Goal: Task Accomplishment & Management: Manage account settings

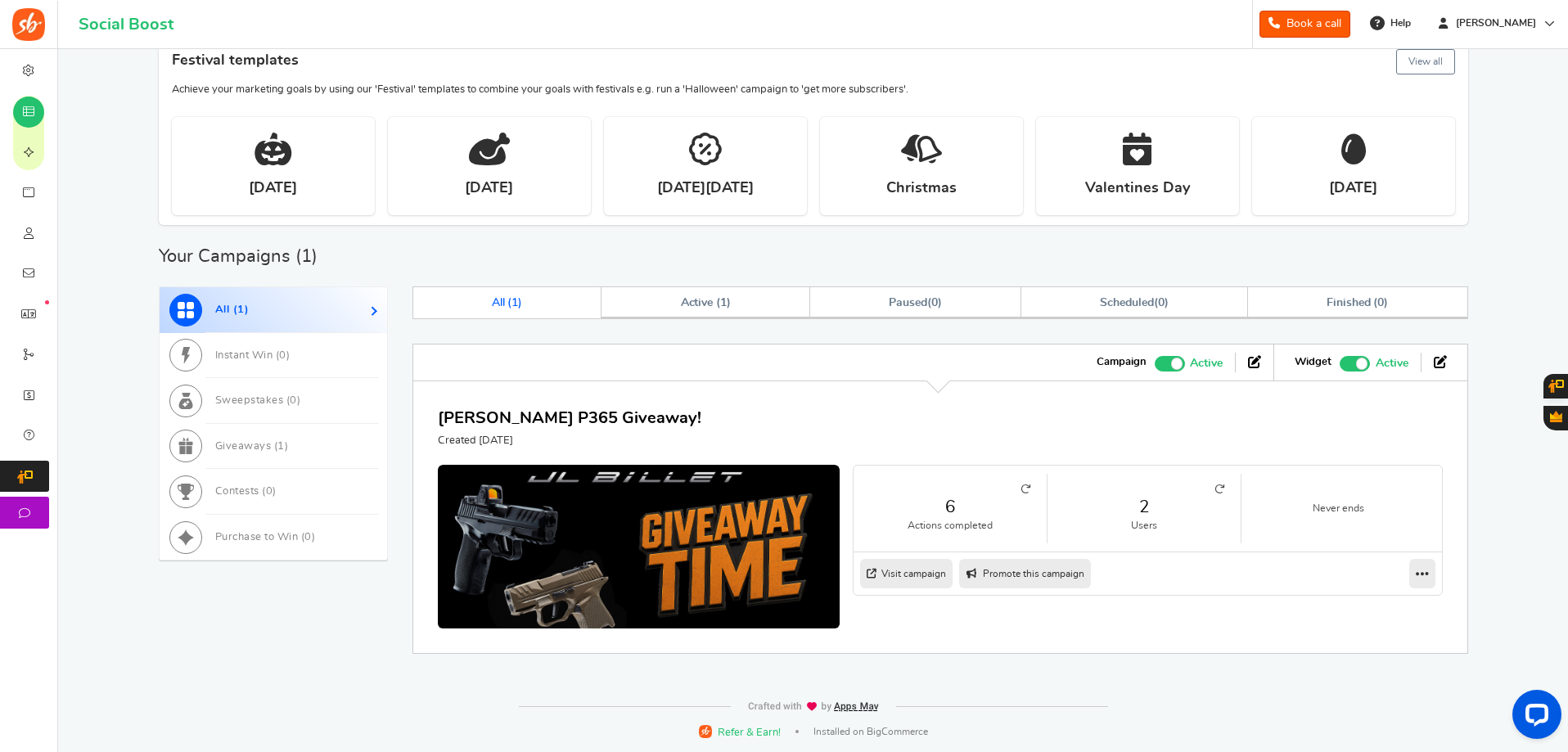
click at [1167, 527] on small "Users" at bounding box center [1144, 525] width 161 height 14
click at [708, 306] on span "Active ( 1 )" at bounding box center [706, 303] width 51 height 12
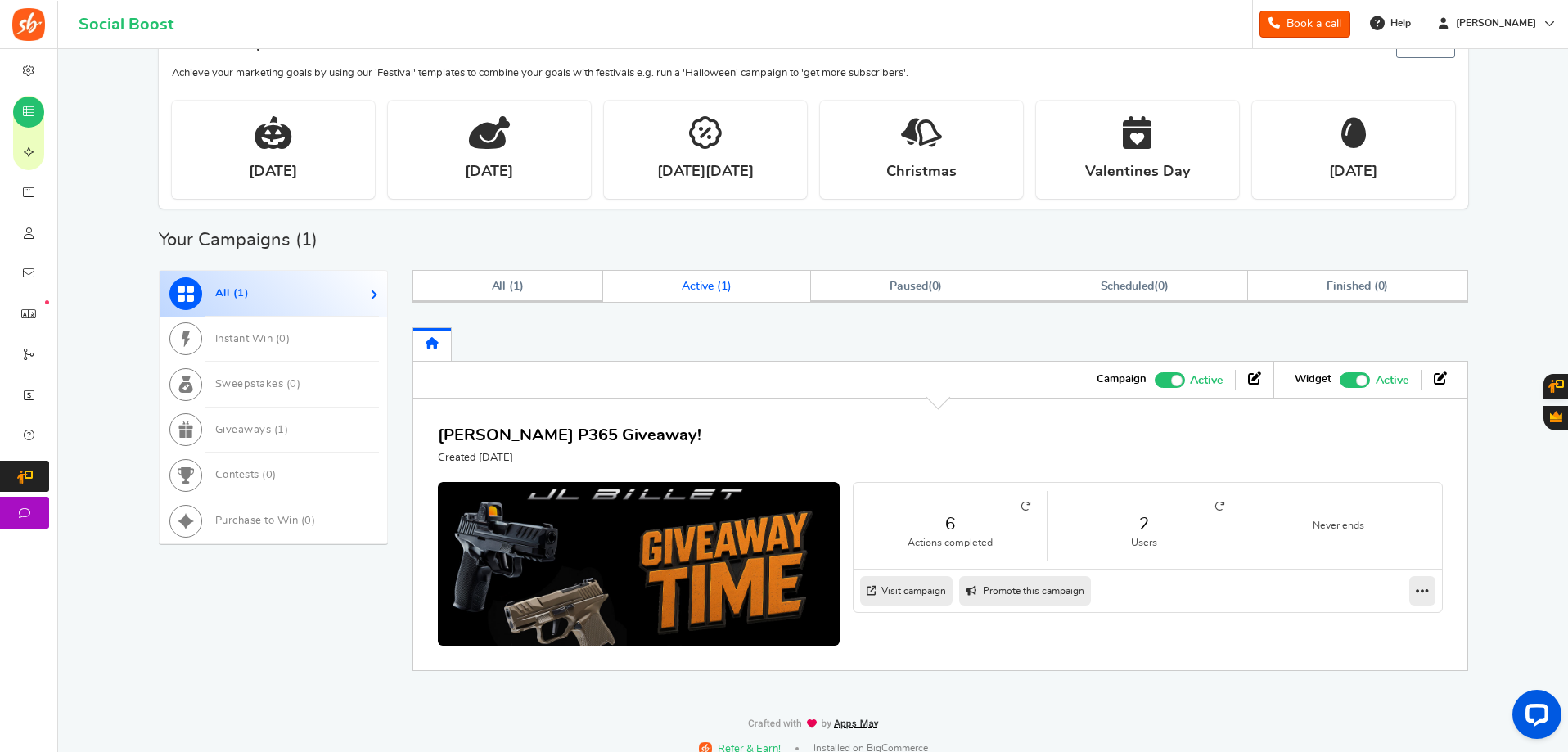
scroll to position [321, 0]
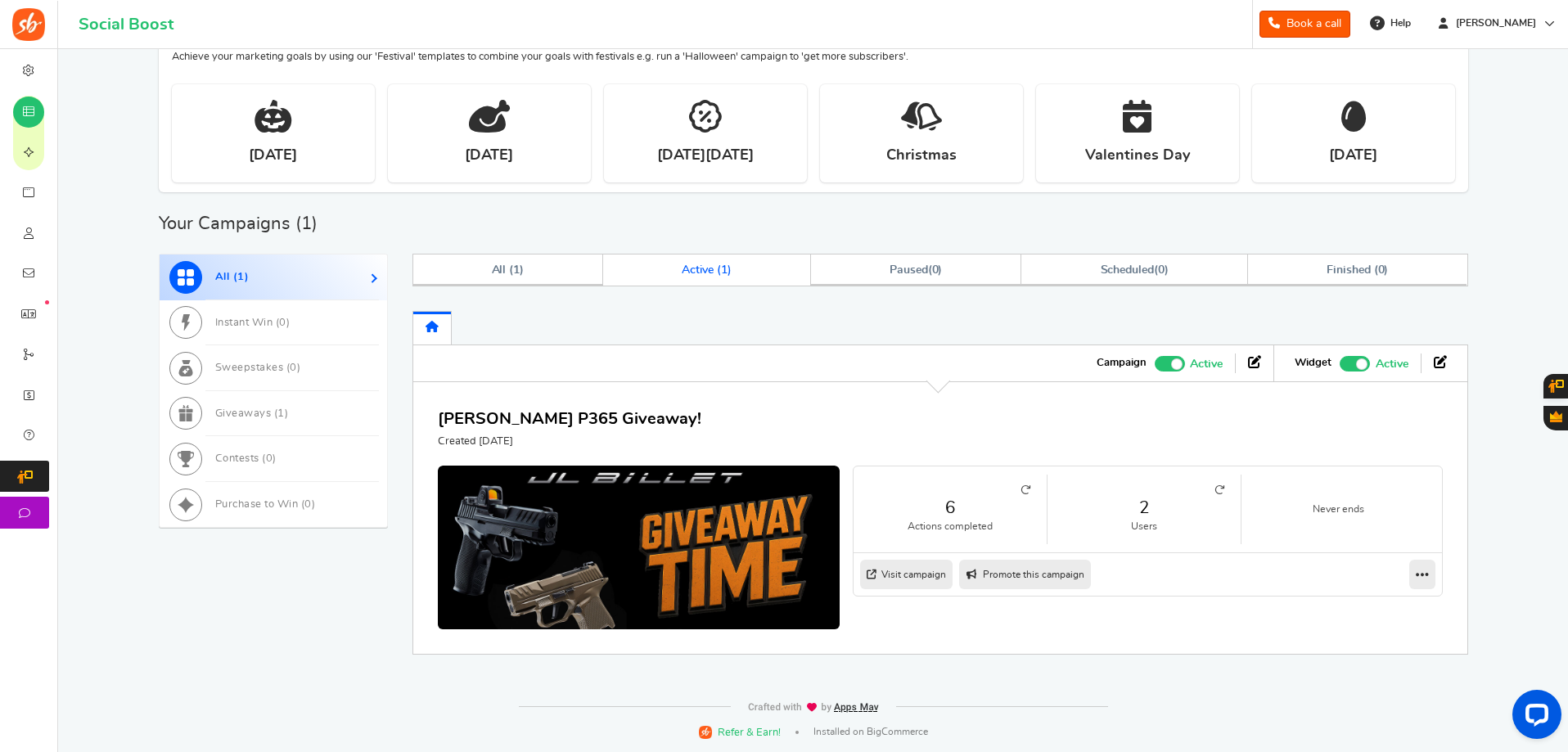
click at [905, 577] on link "Visit campaign" at bounding box center [906, 574] width 92 height 29
click at [1076, 519] on small "Users" at bounding box center [1144, 526] width 161 height 14
click at [1143, 515] on link "2" at bounding box center [1144, 507] width 161 height 23
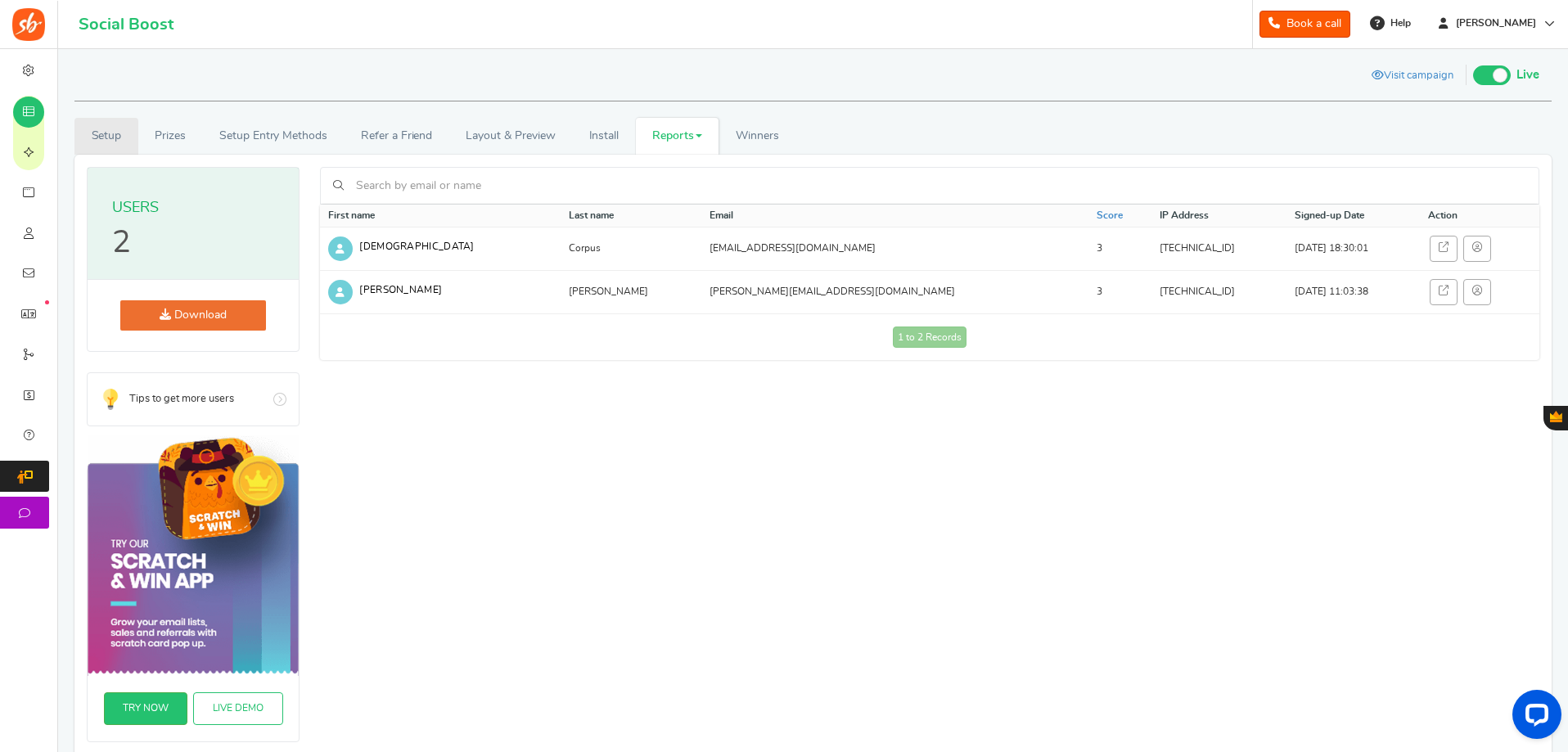
click at [85, 141] on link "Setup" at bounding box center [107, 136] width 64 height 37
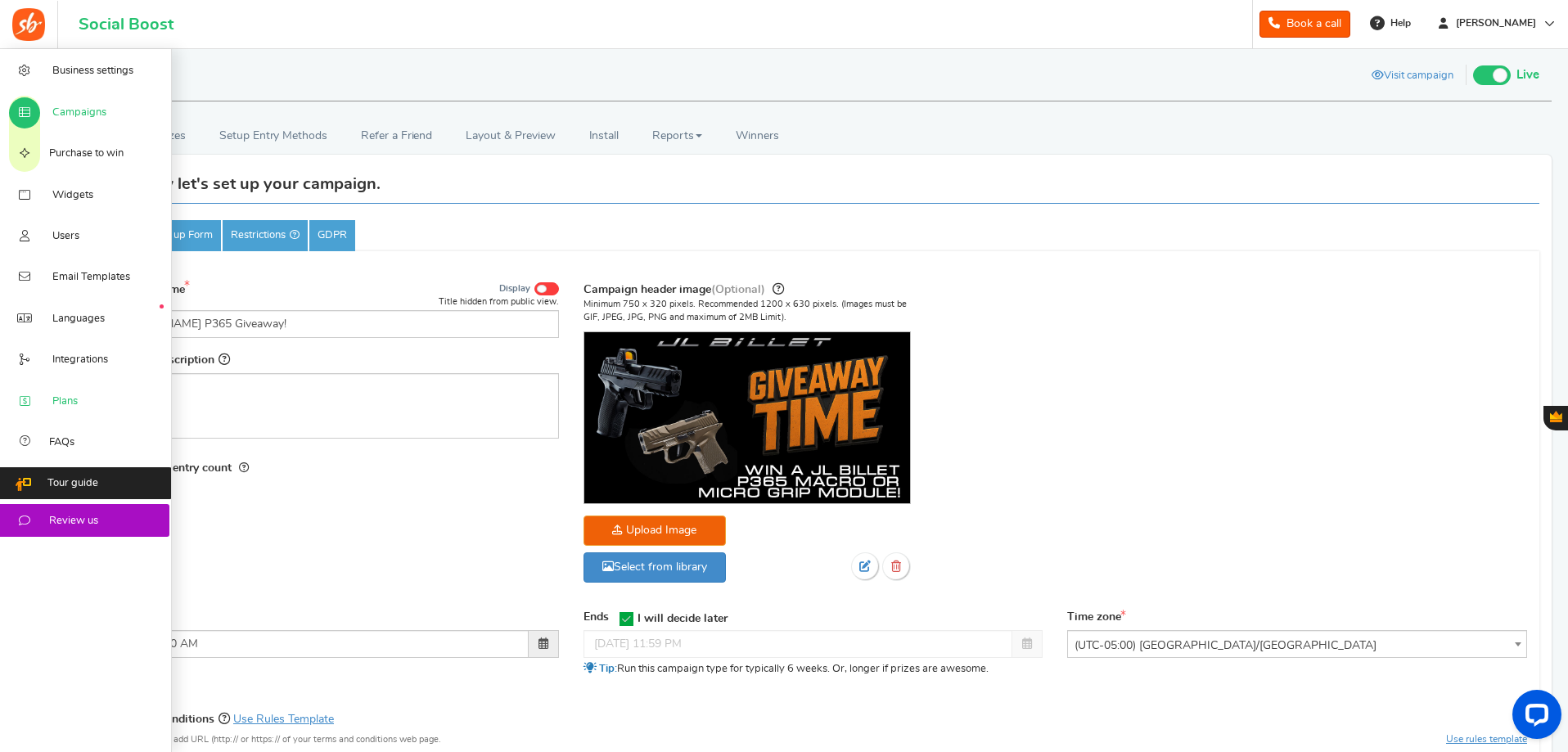
click at [75, 403] on span "Plans" at bounding box center [65, 401] width 25 height 15
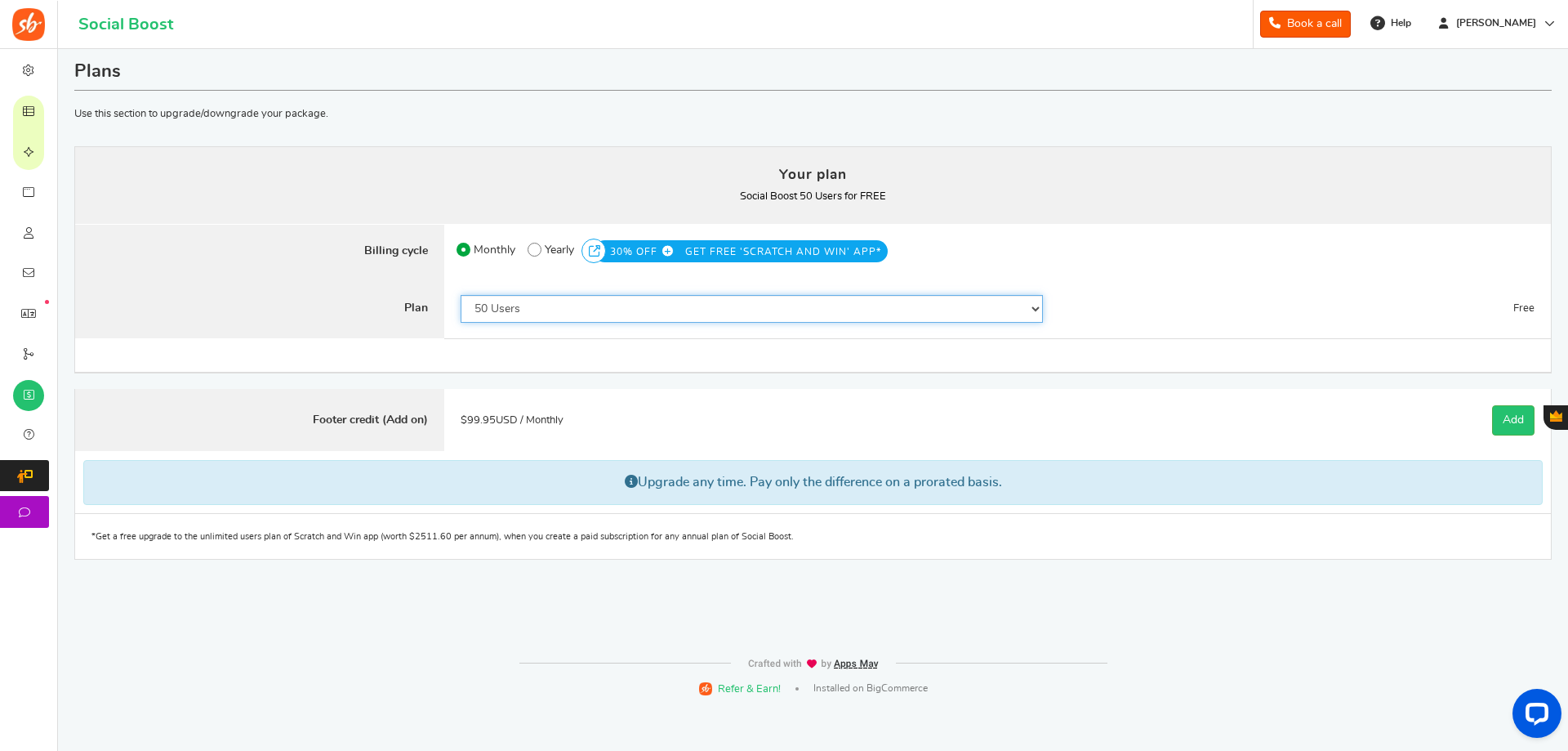
click at [541, 311] on select "50 Users 500 Users 2000 Users 5000 Users 10000 Users 15000 Users 25000 Users En…" at bounding box center [751, 309] width 582 height 28
click at [460, 295] on select "50 Users 500 Users 2000 Users 5000 Users 10000 Users 15000 Users 25000 Users En…" at bounding box center [751, 309] width 582 height 28
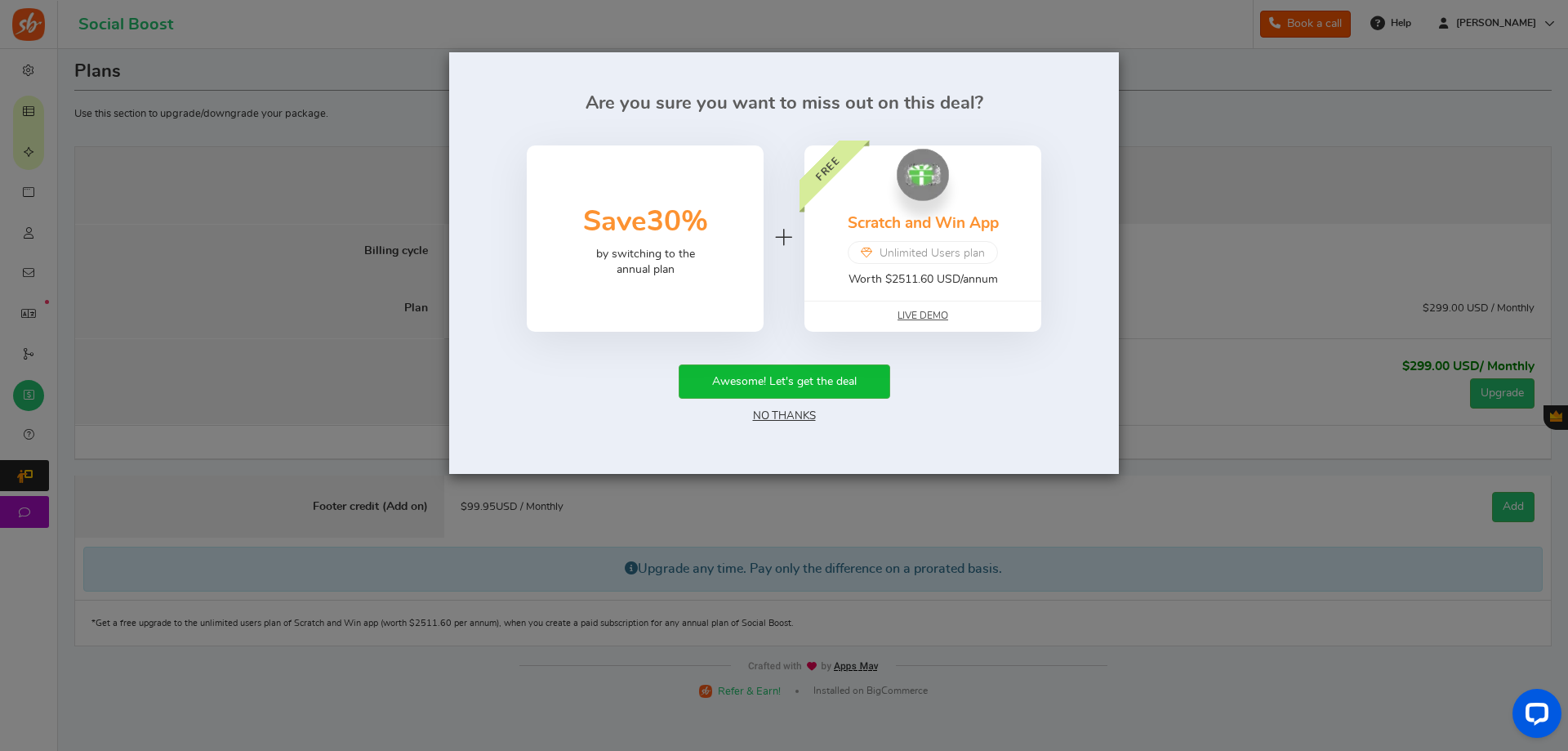
click at [769, 410] on link "No Thanks" at bounding box center [784, 416] width 63 height 12
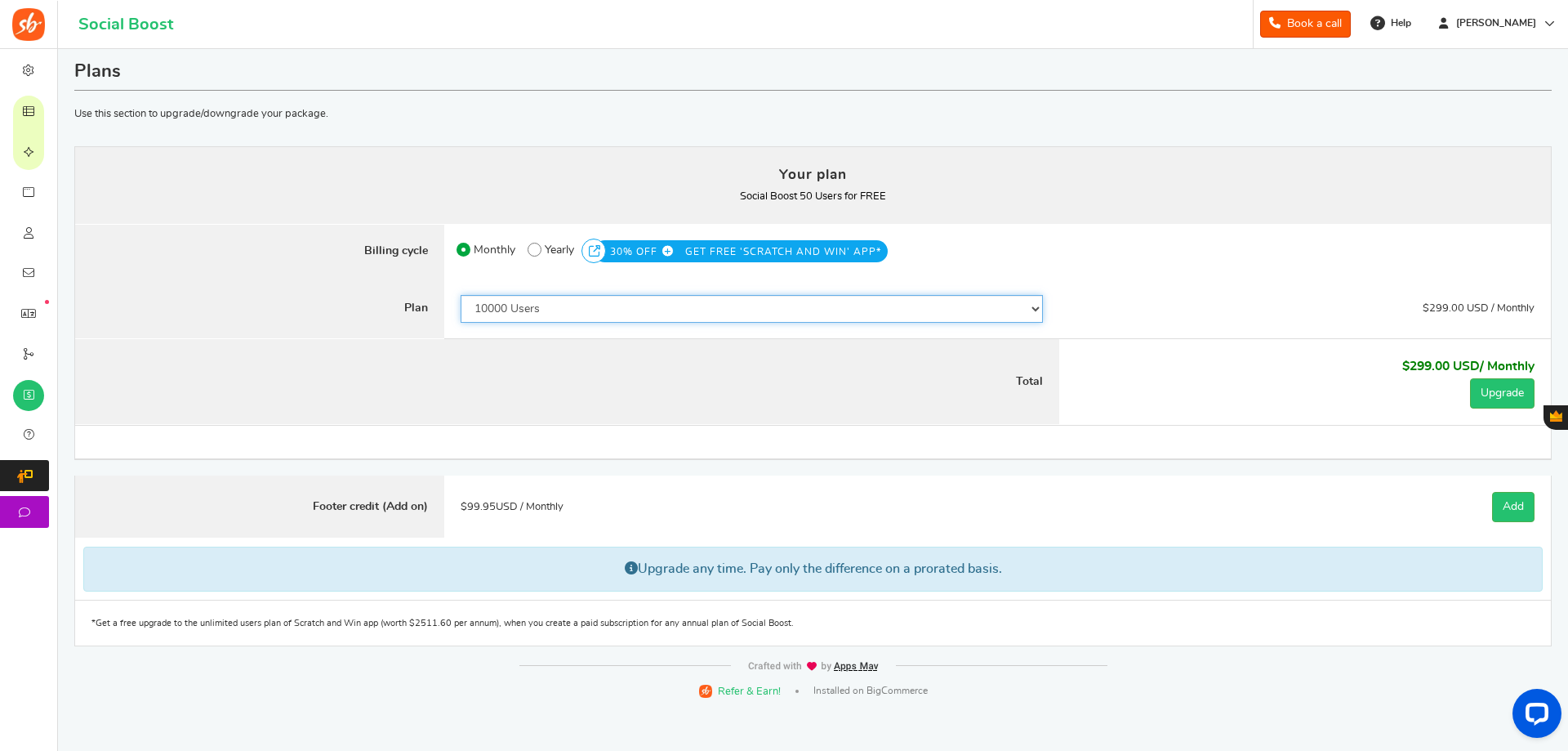
click at [526, 305] on select "50 Users 500 Users 2000 Users 5000 Users 10000 Users 15000 Users 25000 Users En…" at bounding box center [751, 309] width 582 height 28
select select "869"
click at [460, 295] on select "50 Users 500 Users 2000 Users 5000 Users 10000 Users 15000 Users 25000 Users En…" at bounding box center [751, 309] width 582 height 28
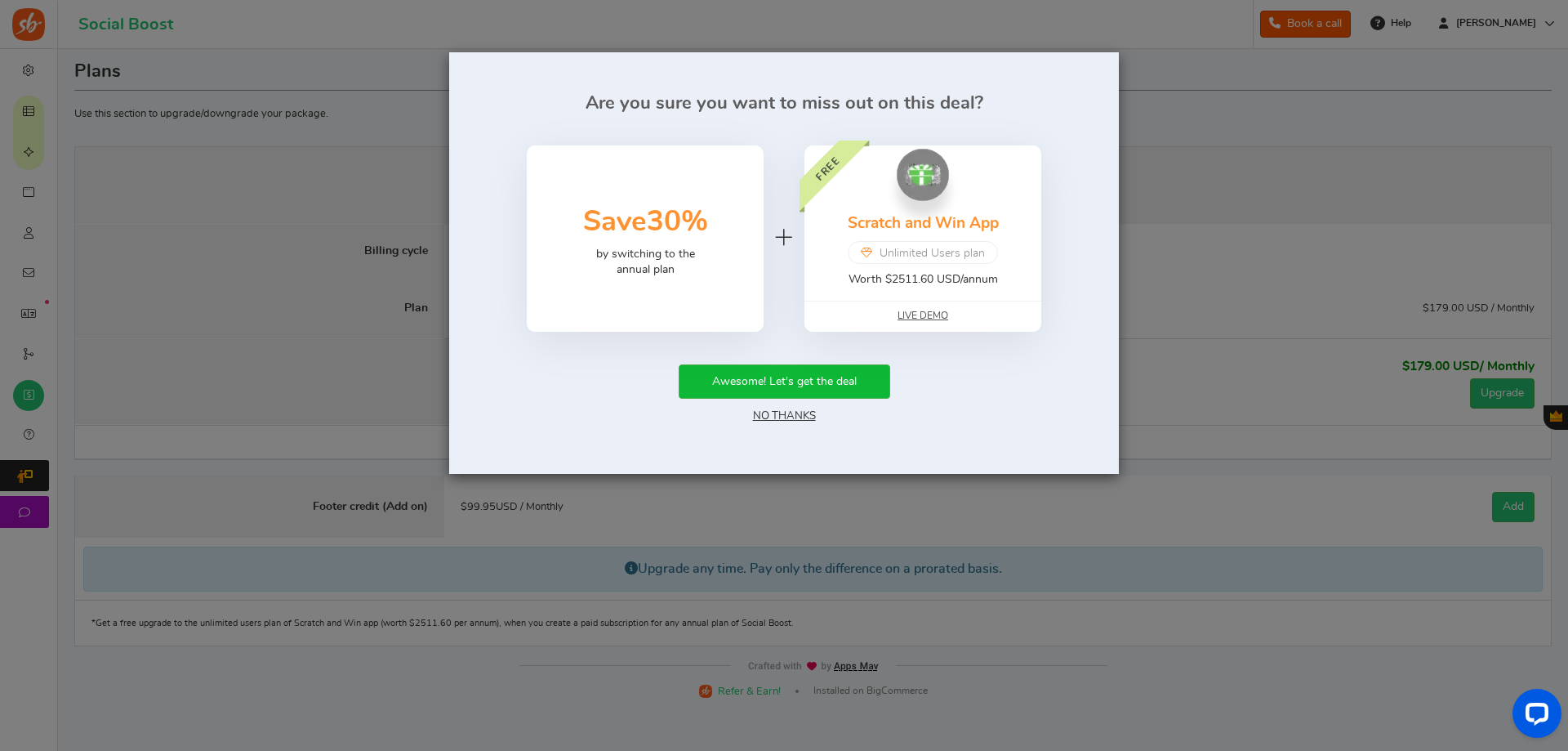
click at [771, 412] on link "No Thanks" at bounding box center [784, 416] width 63 height 12
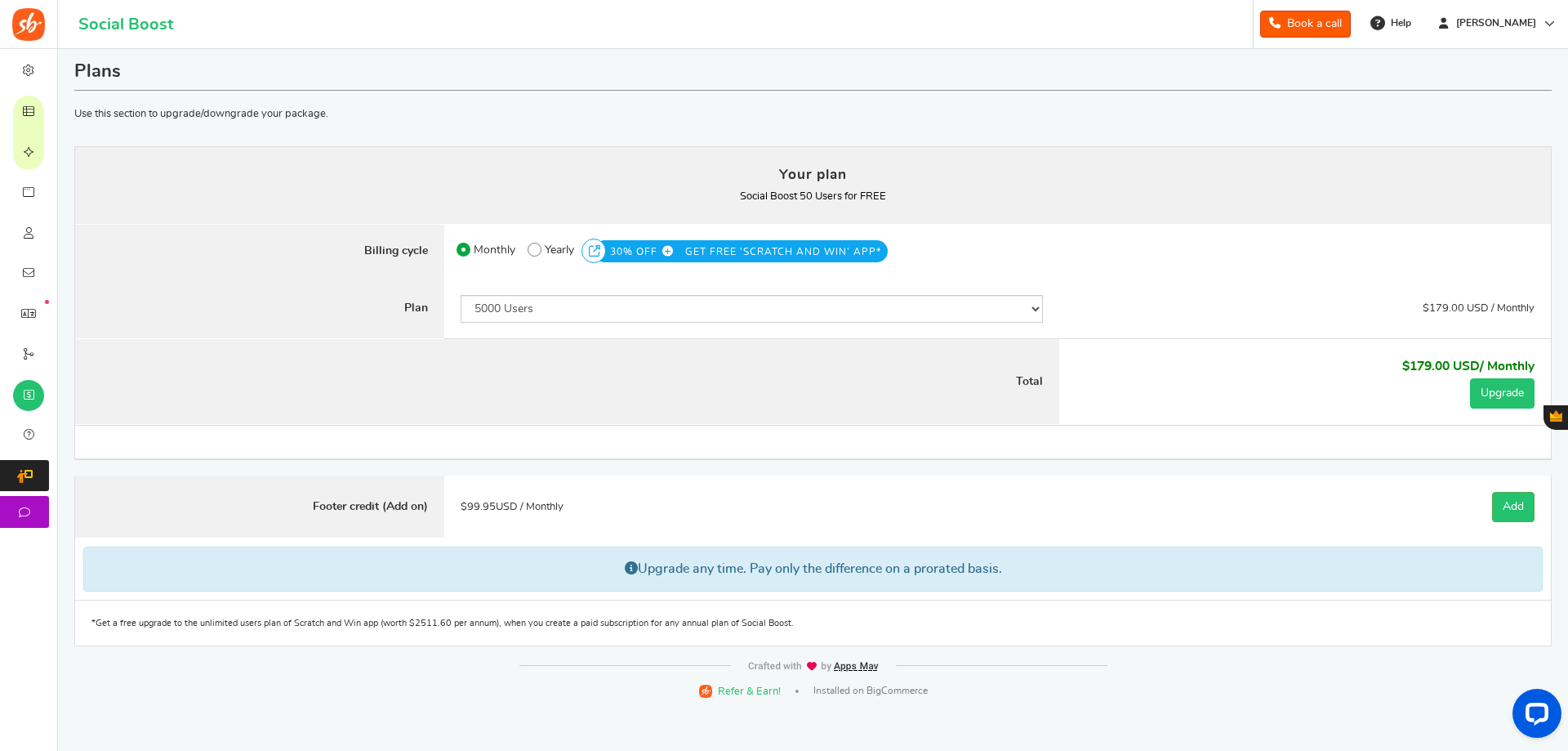
click at [1491, 396] on button "Upgrade" at bounding box center [1502, 393] width 64 height 30
click at [665, 314] on select "50 Users 500 Users 2000 Users 5000 Users 10000 Users 15000 Users 25000 Users En…" at bounding box center [751, 309] width 582 height 28
drag, startPoint x: 359, startPoint y: 290, endPoint x: 323, endPoint y: 277, distance: 38.3
click at [359, 290] on label "Plan" at bounding box center [259, 309] width 369 height 60
click at [541, 251] on span at bounding box center [534, 250] width 14 height 14
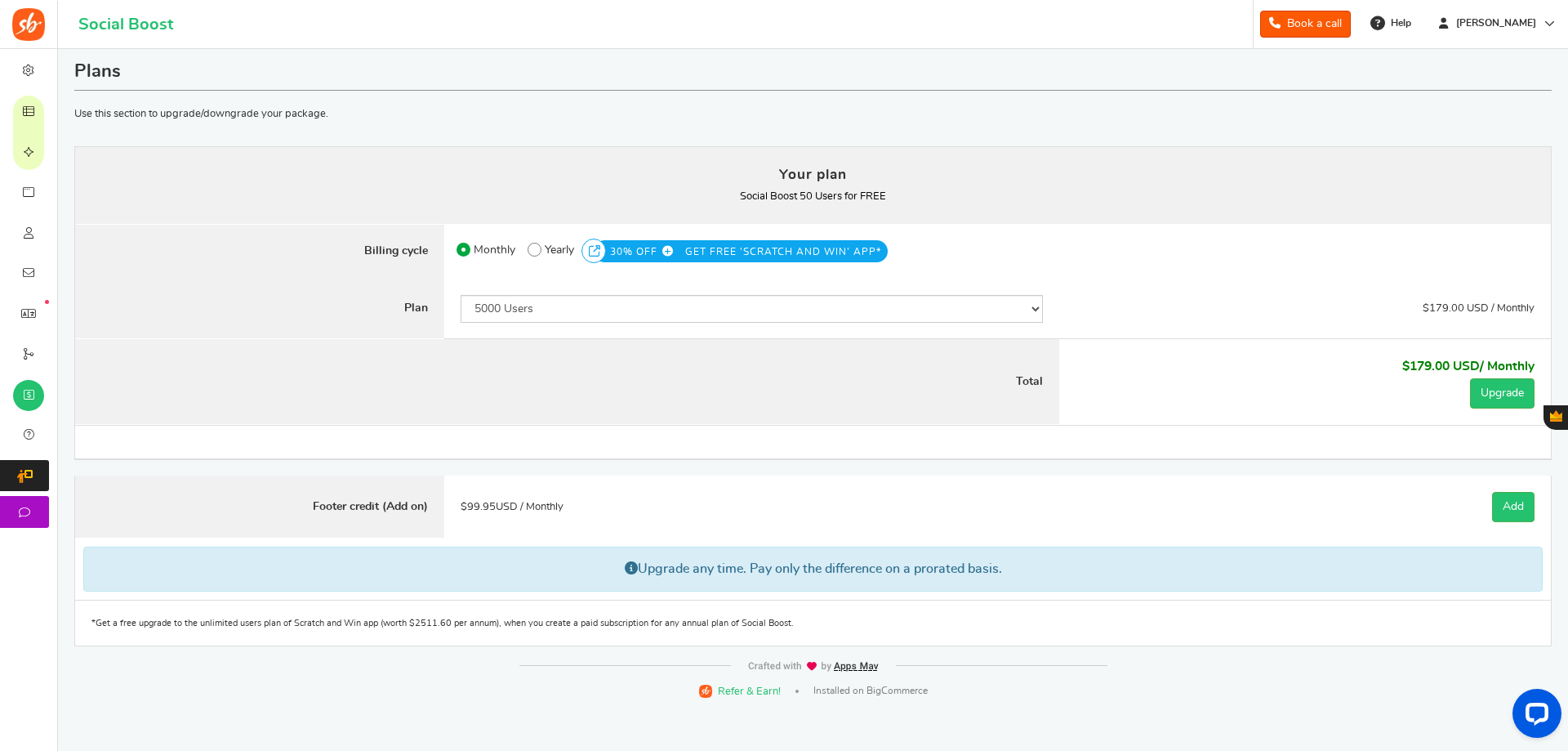
click at [538, 251] on input "50% OFF Limited time offer! Yearly 30% OFF GET FREE 'SCRATCH AND WIN' APP*" at bounding box center [532, 245] width 11 height 11
radio input "true"
click at [606, 295] on select "50 Users 500 Users 2000 Users 5000 Users 10000 Users 15000 Users 25000 Users En…" at bounding box center [751, 309] width 582 height 28
click at [460, 295] on select "50 Users 500 Users 2000 Users 5000 Users 10000 Users 15000 Users 25000 Users En…" at bounding box center [751, 309] width 582 height 28
click at [569, 297] on select "50 Users 500 Users 2000 Users 5000 Users 10000 Users 15000 Users 25000 Users En…" at bounding box center [751, 309] width 582 height 28
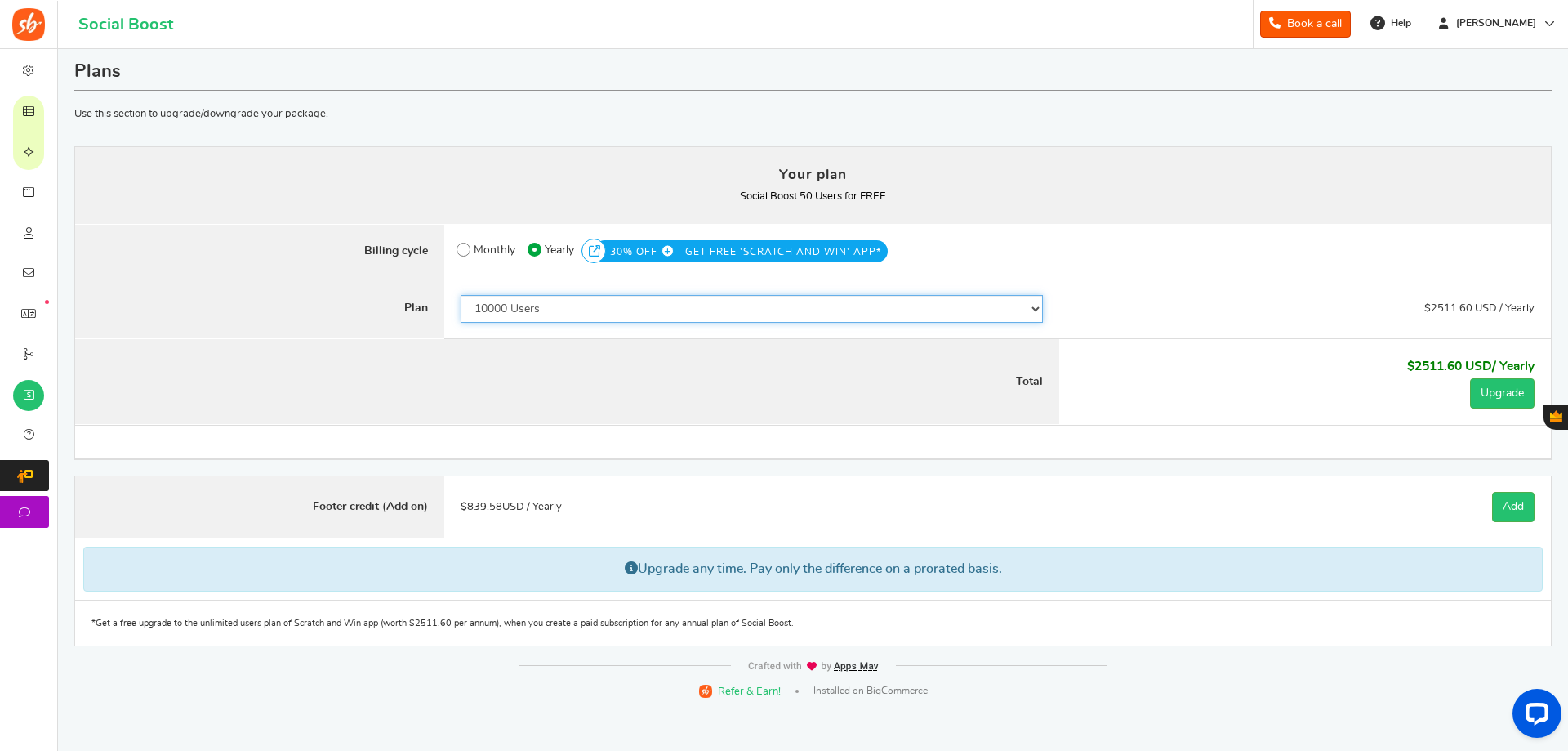
select select "869"
click at [460, 295] on select "50 Users 500 Users 2000 Users 5000 Users 10000 Users 15000 Users 25000 Users En…" at bounding box center [751, 309] width 582 height 28
click at [497, 244] on span "Monthly" at bounding box center [494, 250] width 42 height 23
click at [467, 244] on input "Monthly" at bounding box center [461, 245] width 11 height 11
radio input "true"
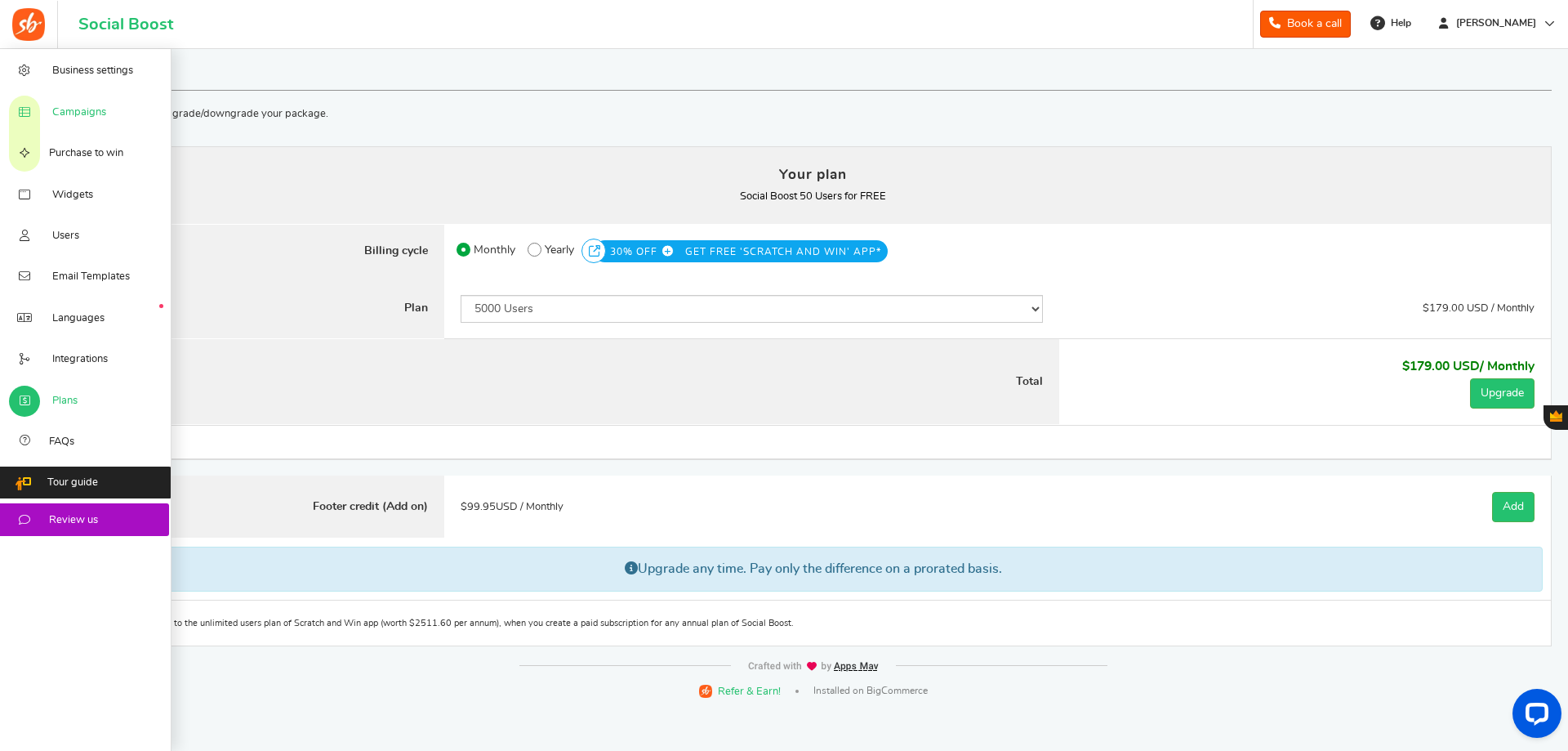
click at [72, 114] on span "Campaigns" at bounding box center [79, 112] width 53 height 15
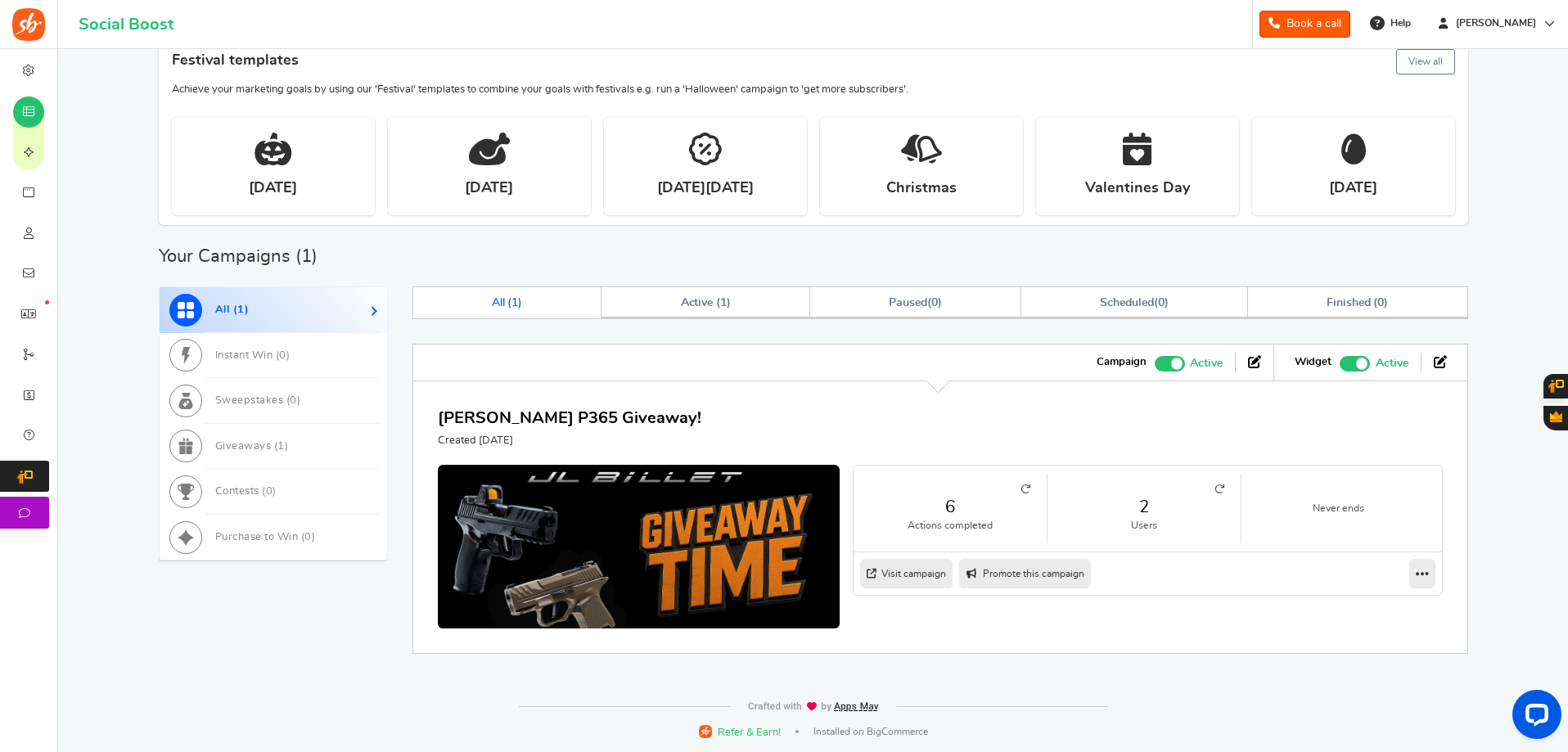
scroll to position [290, 0]
click at [1220, 490] on icon at bounding box center [1220, 488] width 10 height 10
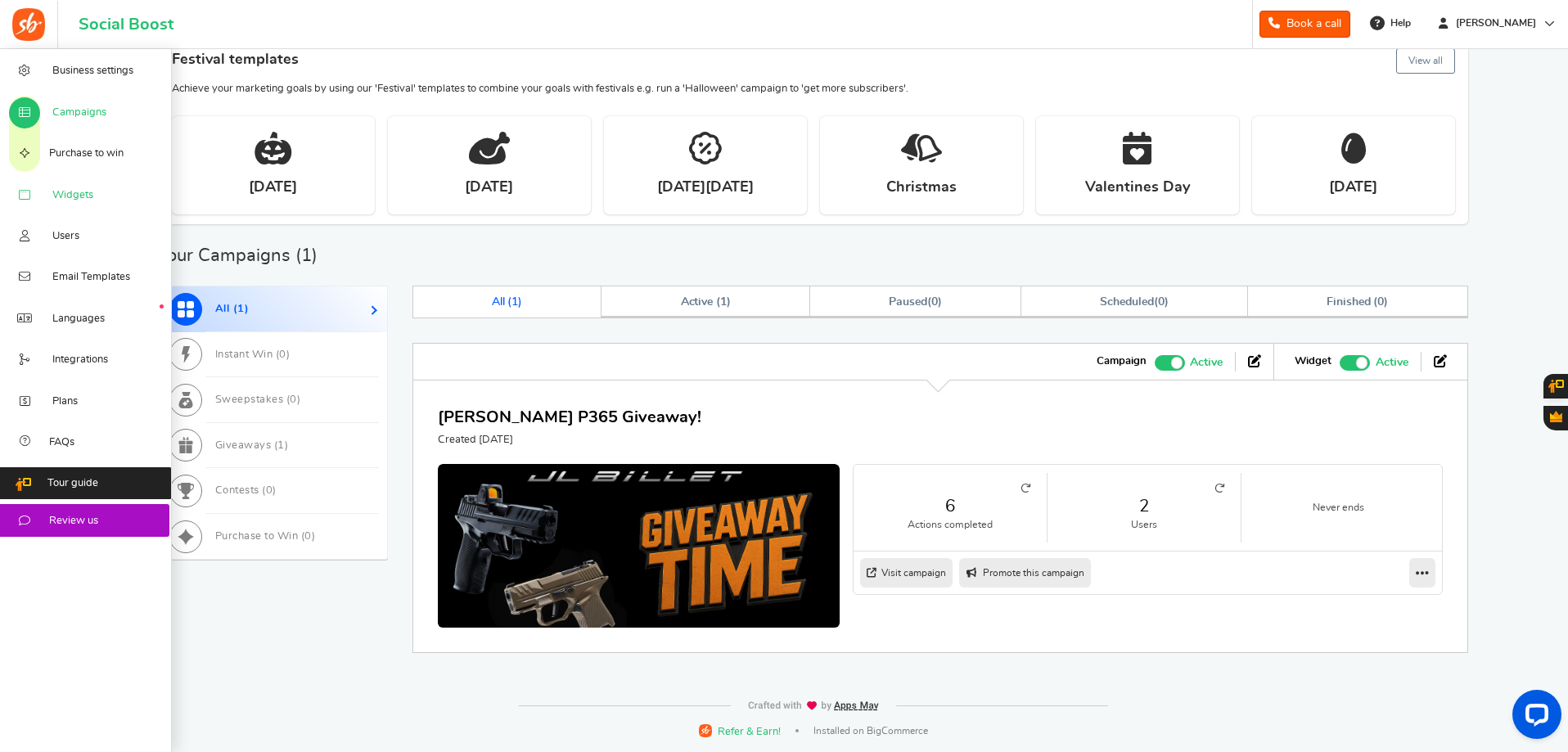
click at [77, 194] on span "Widgets" at bounding box center [73, 195] width 41 height 15
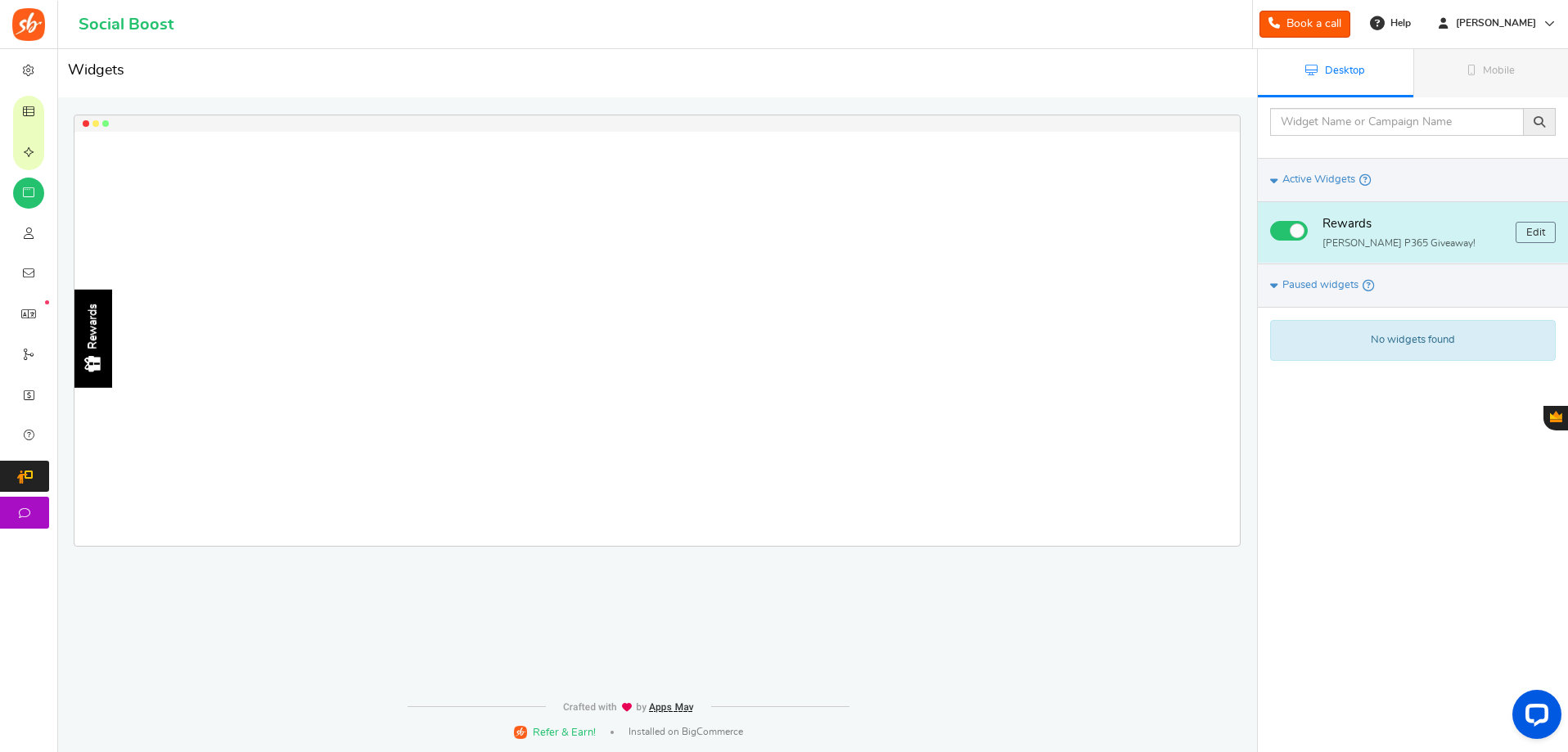
click at [94, 328] on div "Rewards" at bounding box center [93, 326] width 14 height 46
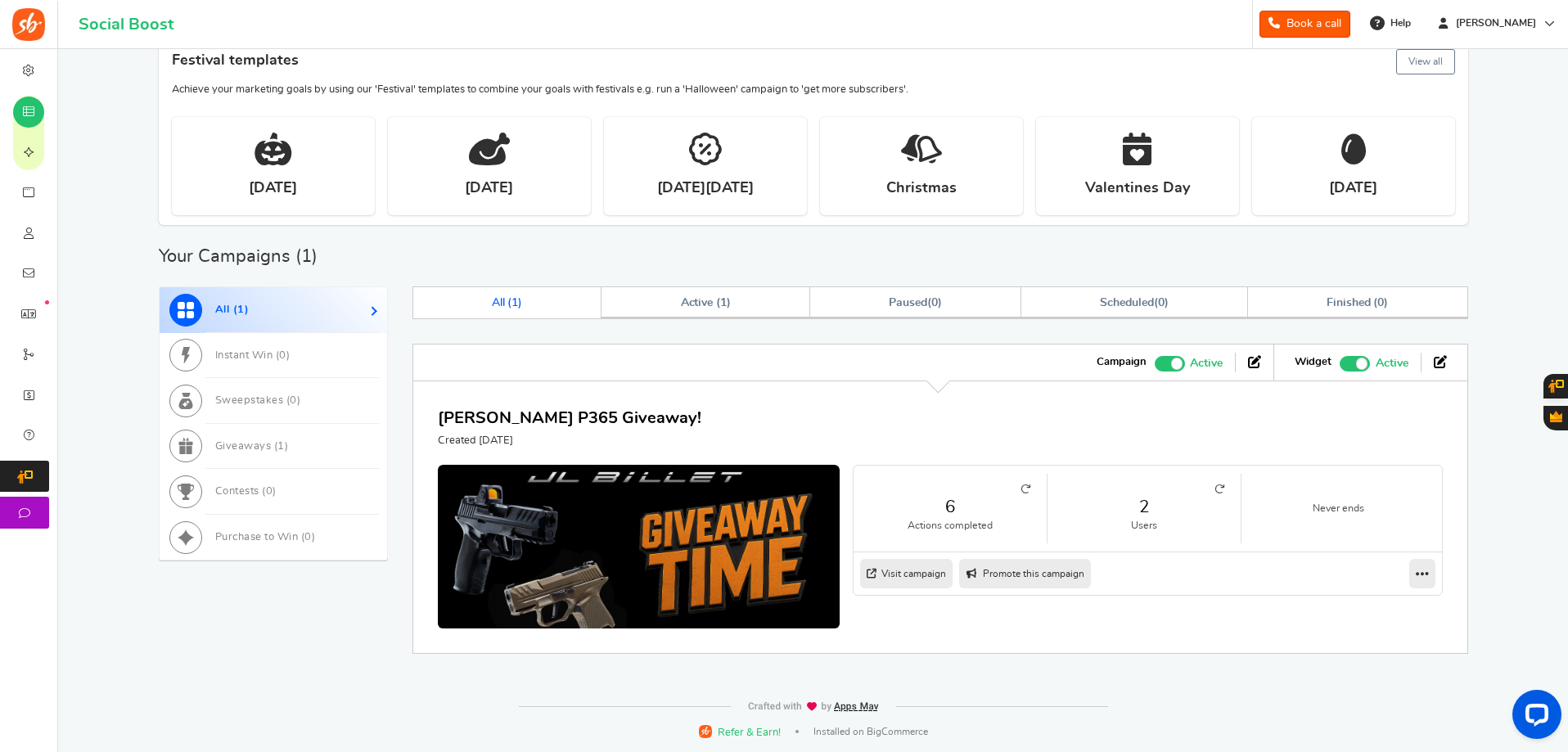
click at [897, 580] on link "Visit campaign" at bounding box center [906, 573] width 92 height 29
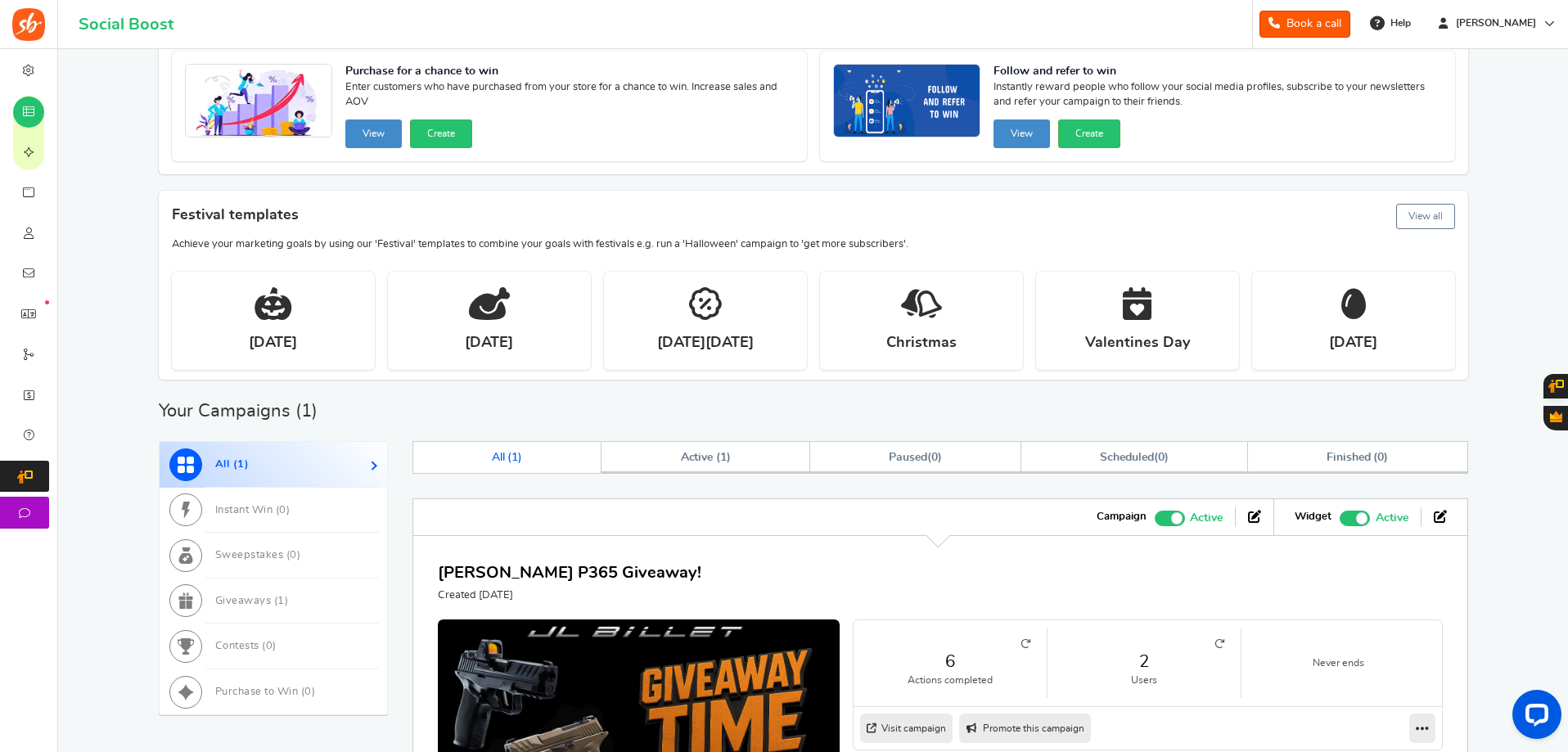
scroll to position [163, 0]
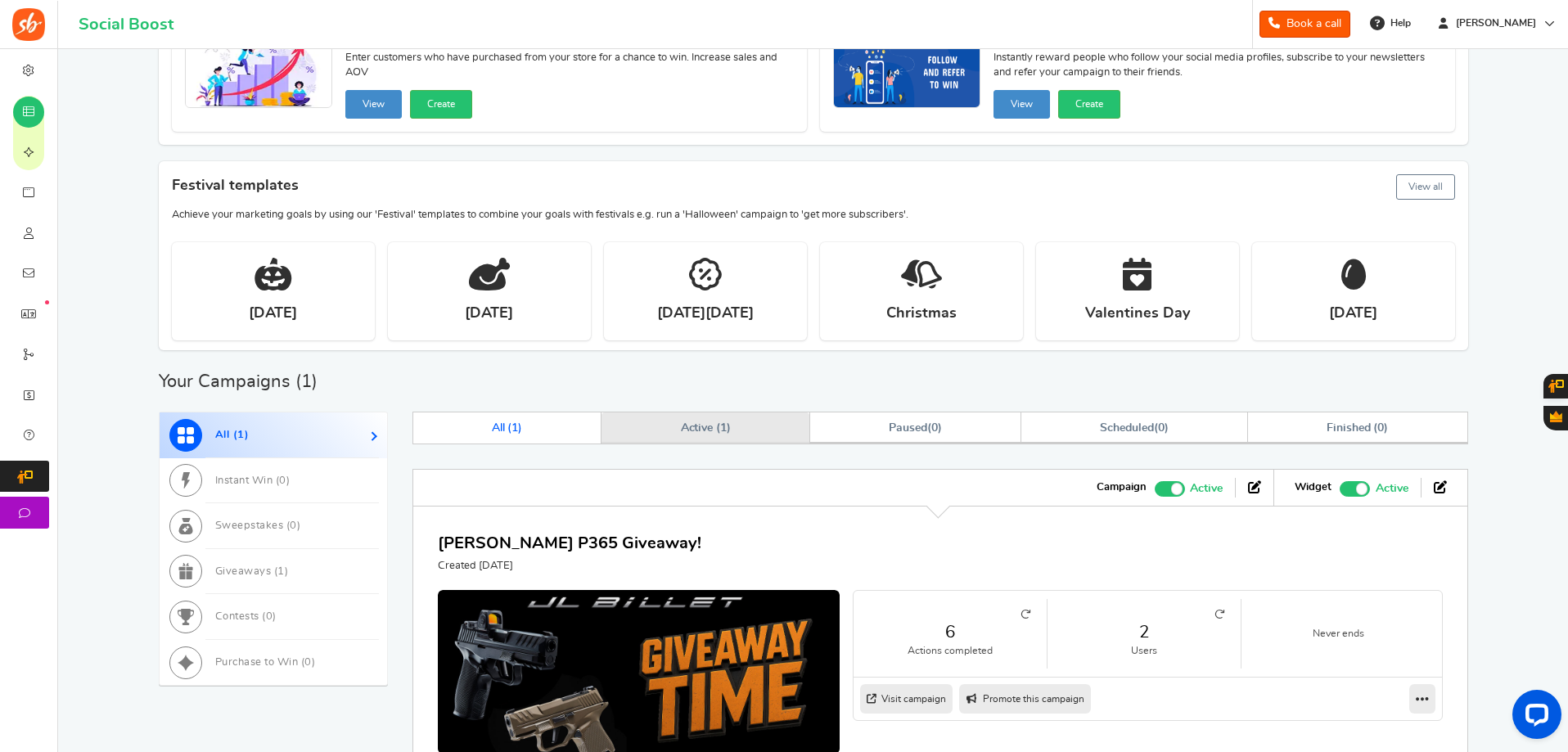
click at [695, 416] on link "Active ( 1 )" at bounding box center [706, 428] width 208 height 31
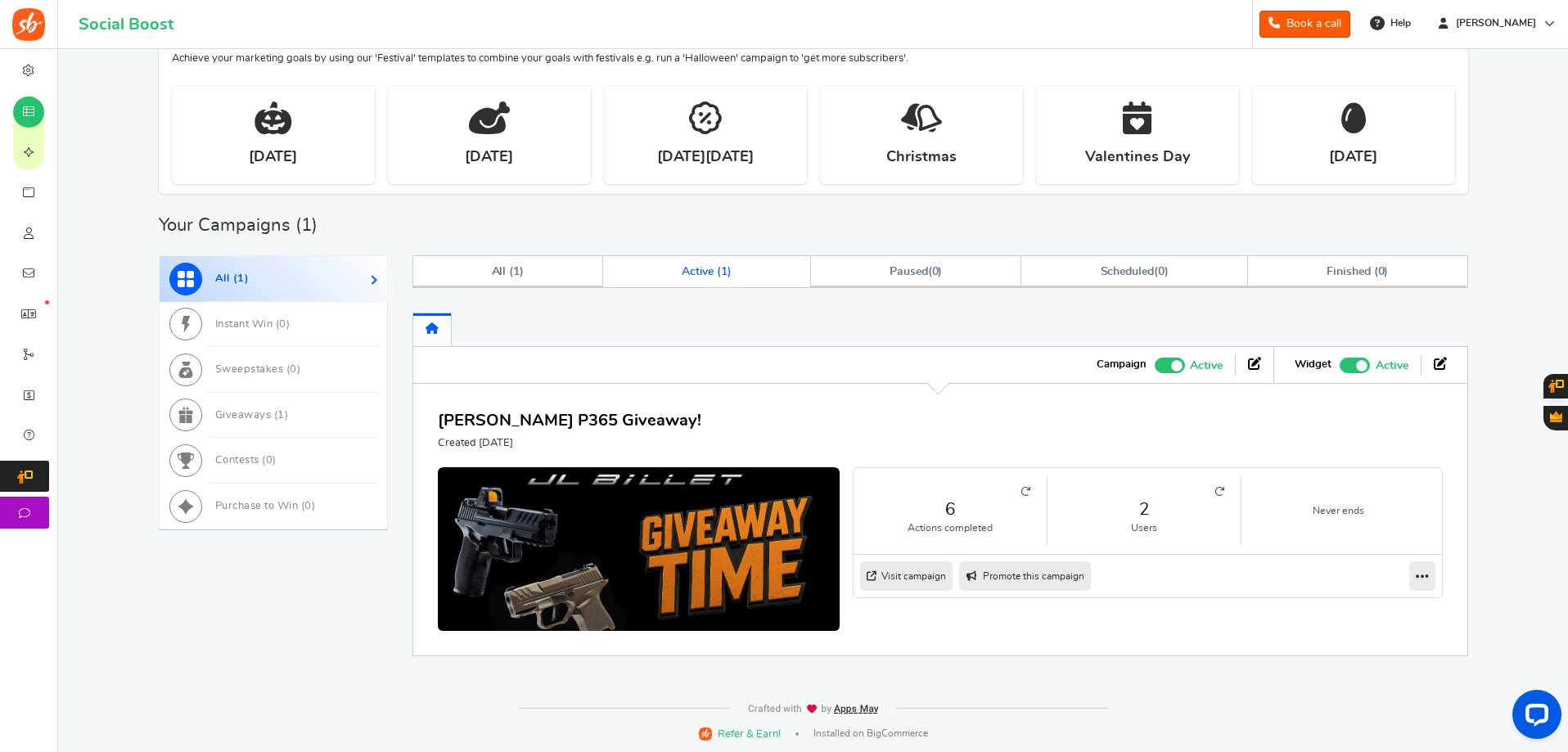
scroll to position [321, 0]
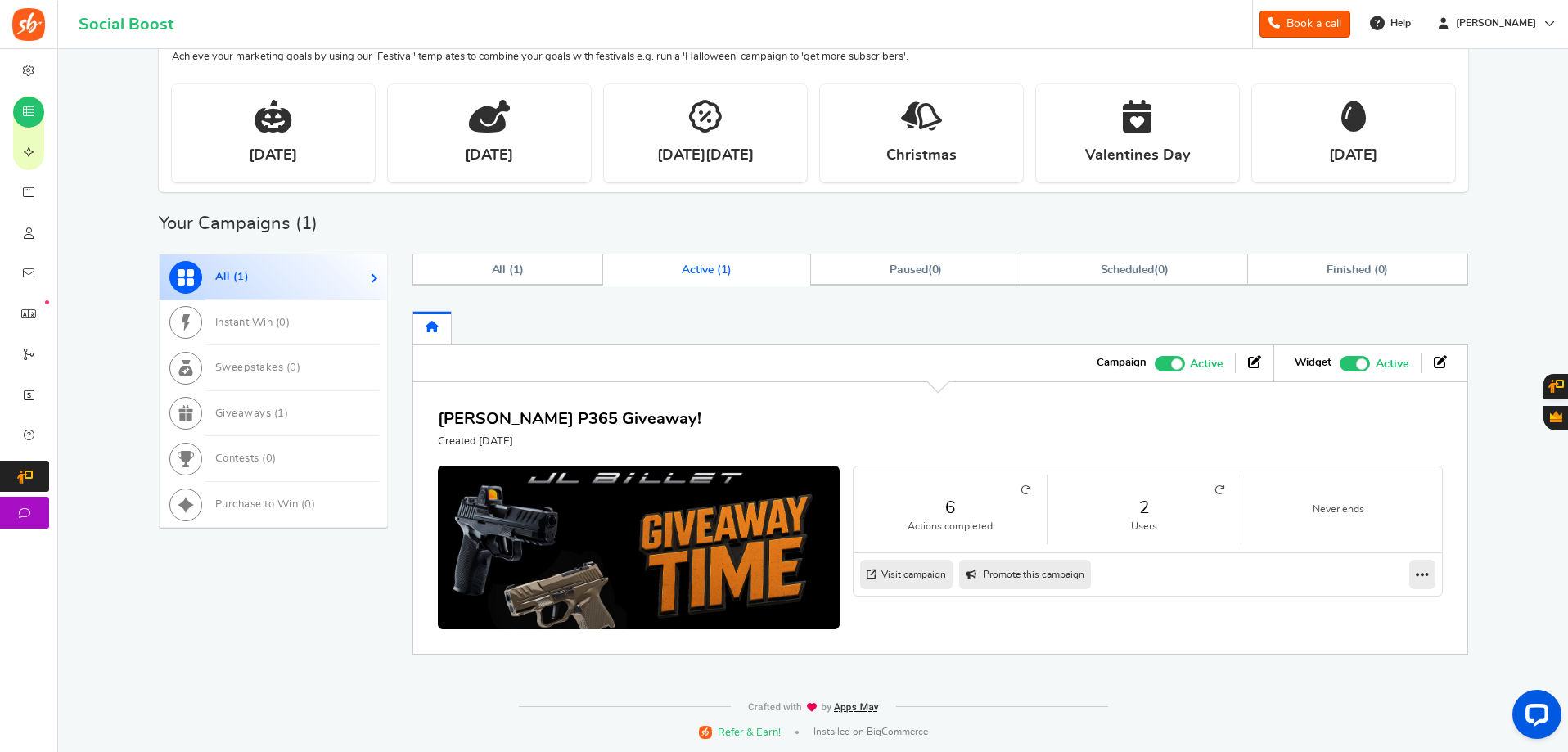
click at [994, 519] on small "Actions completed" at bounding box center [950, 526] width 161 height 14
click at [1431, 568] on link at bounding box center [1422, 574] width 26 height 29
click at [1369, 605] on link "Edit" at bounding box center [1369, 603] width 121 height 26
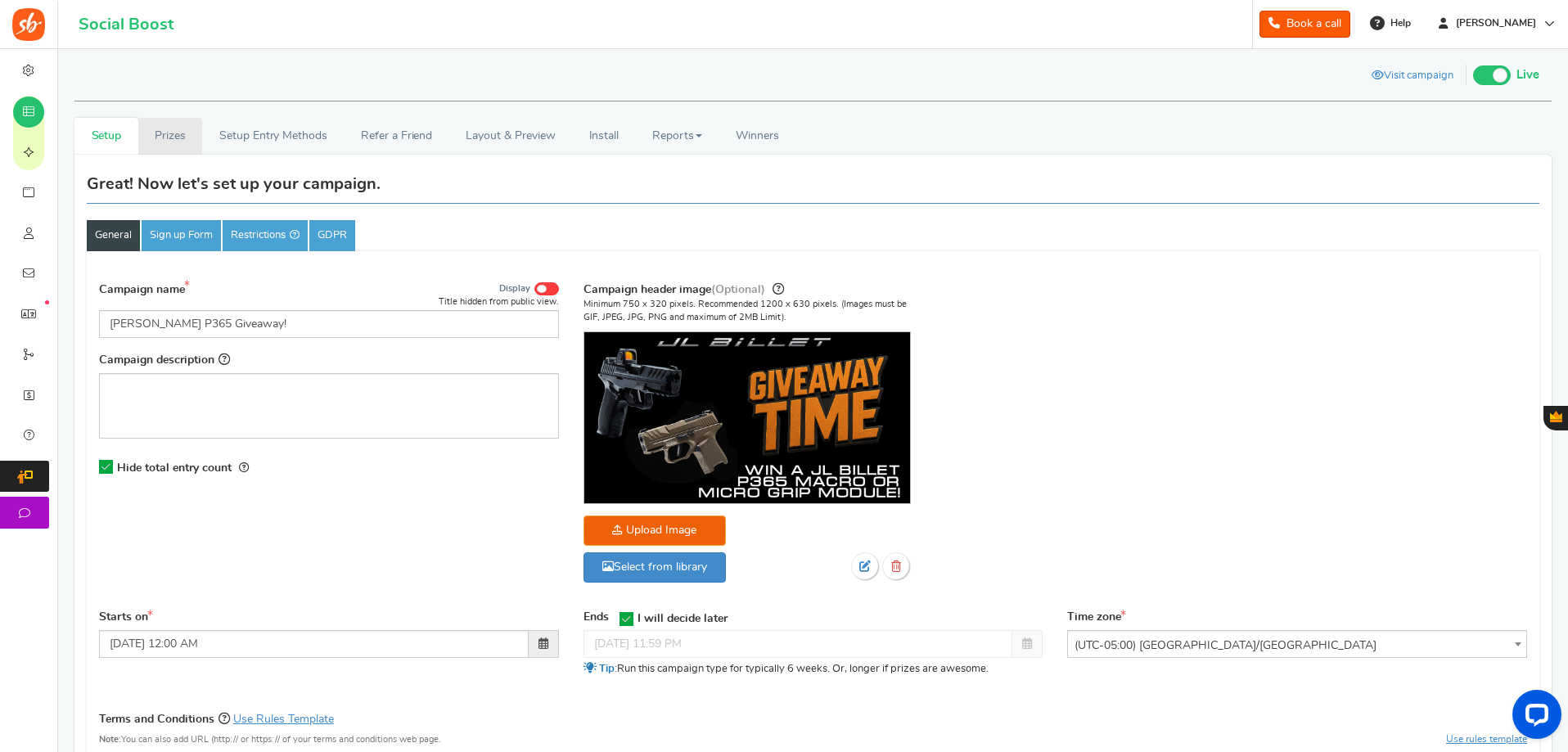
click at [177, 139] on link "Prizes" at bounding box center [170, 136] width 64 height 37
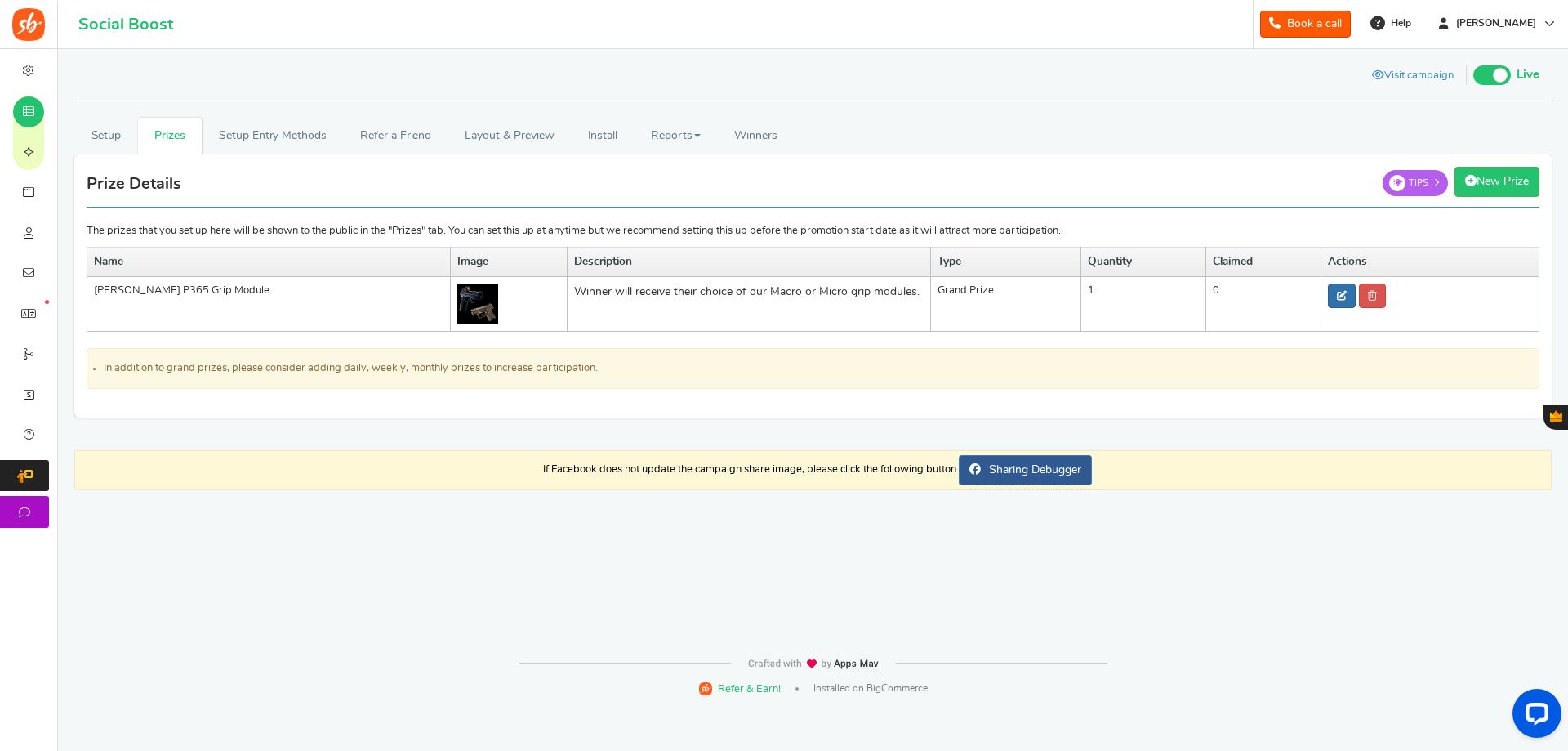
click at [1337, 295] on icon at bounding box center [1342, 295] width 10 height 10
type input "[PERSON_NAME] P365 Grip Module"
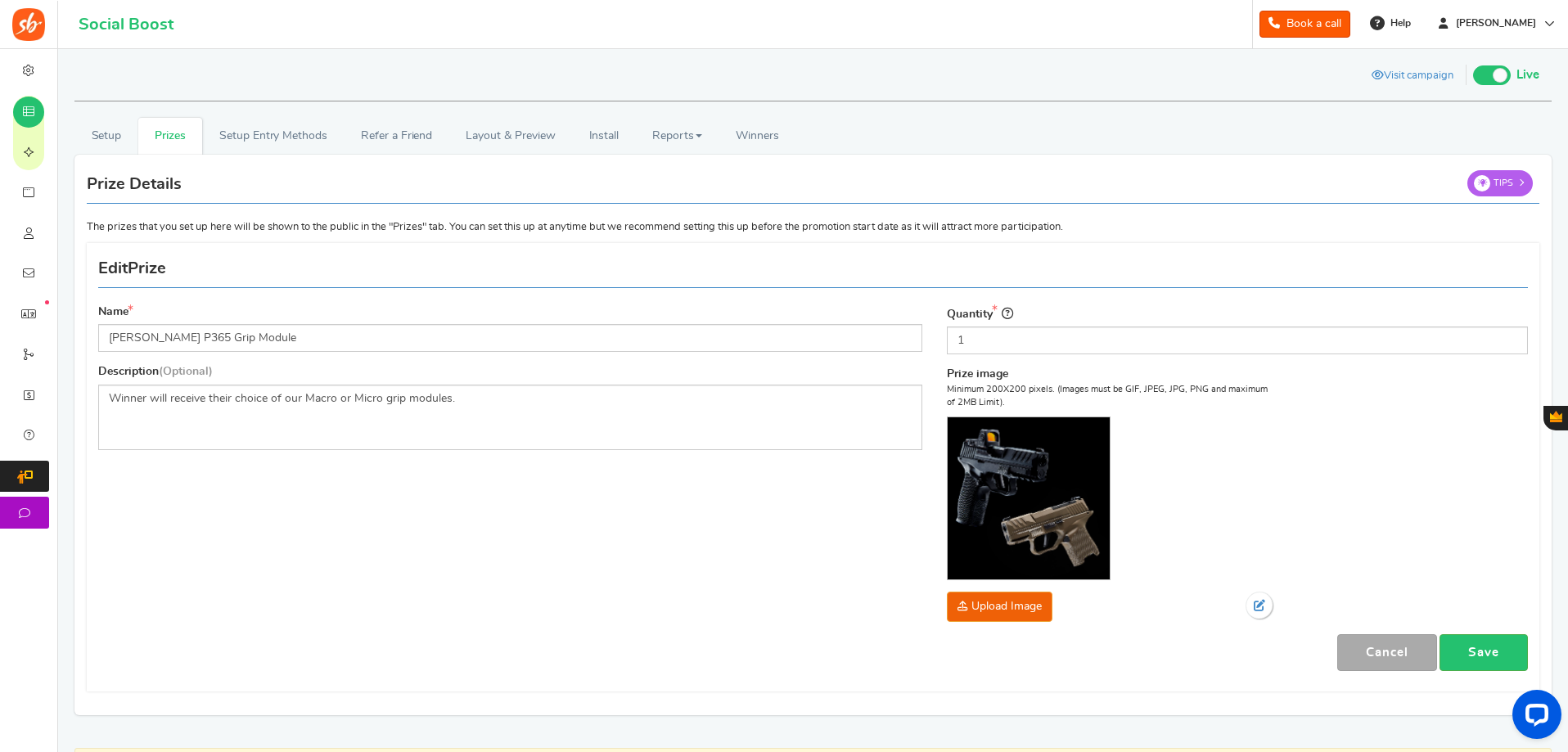
click at [1054, 459] on img at bounding box center [1029, 498] width 162 height 161
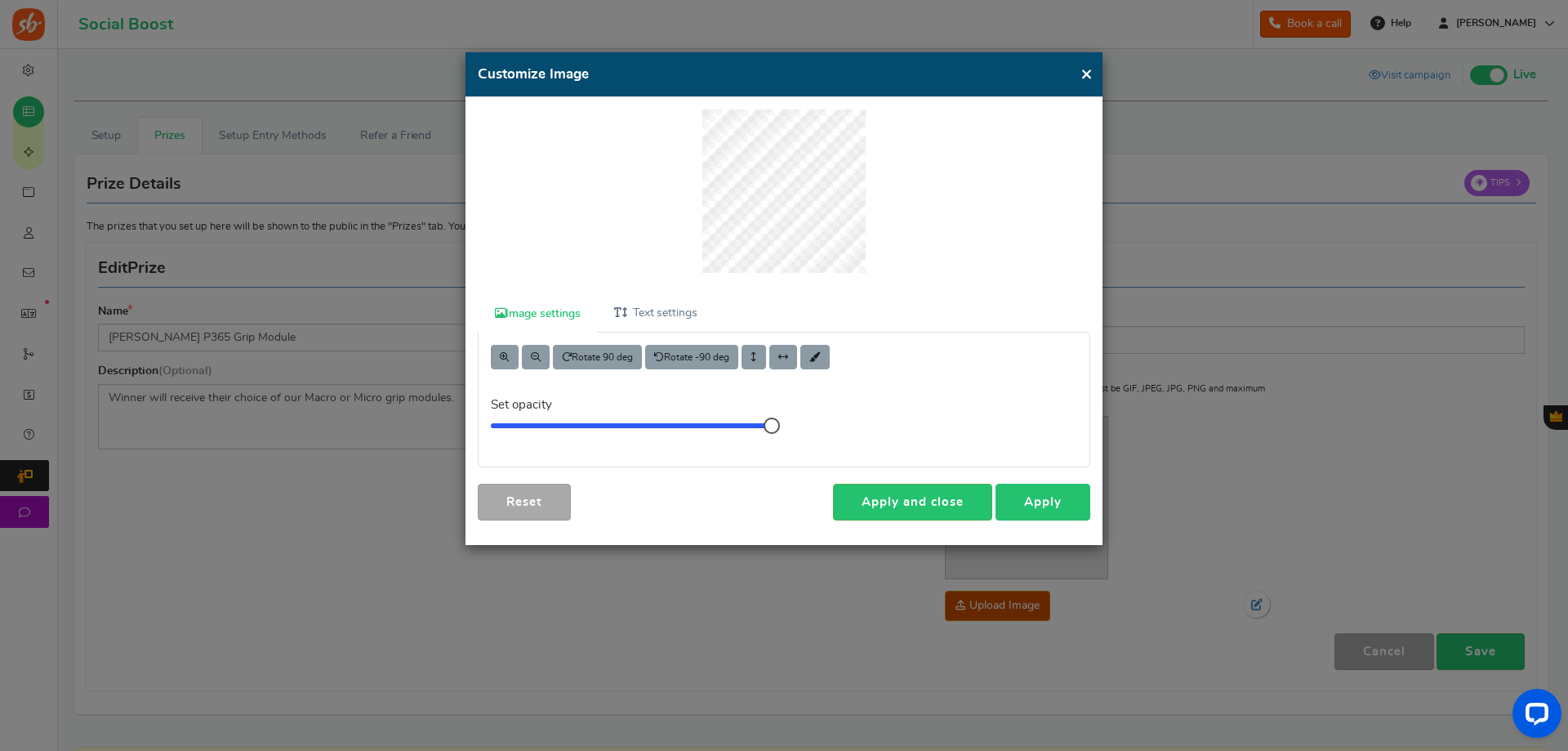
click at [1063, 500] on link "Apply" at bounding box center [1043, 502] width 95 height 37
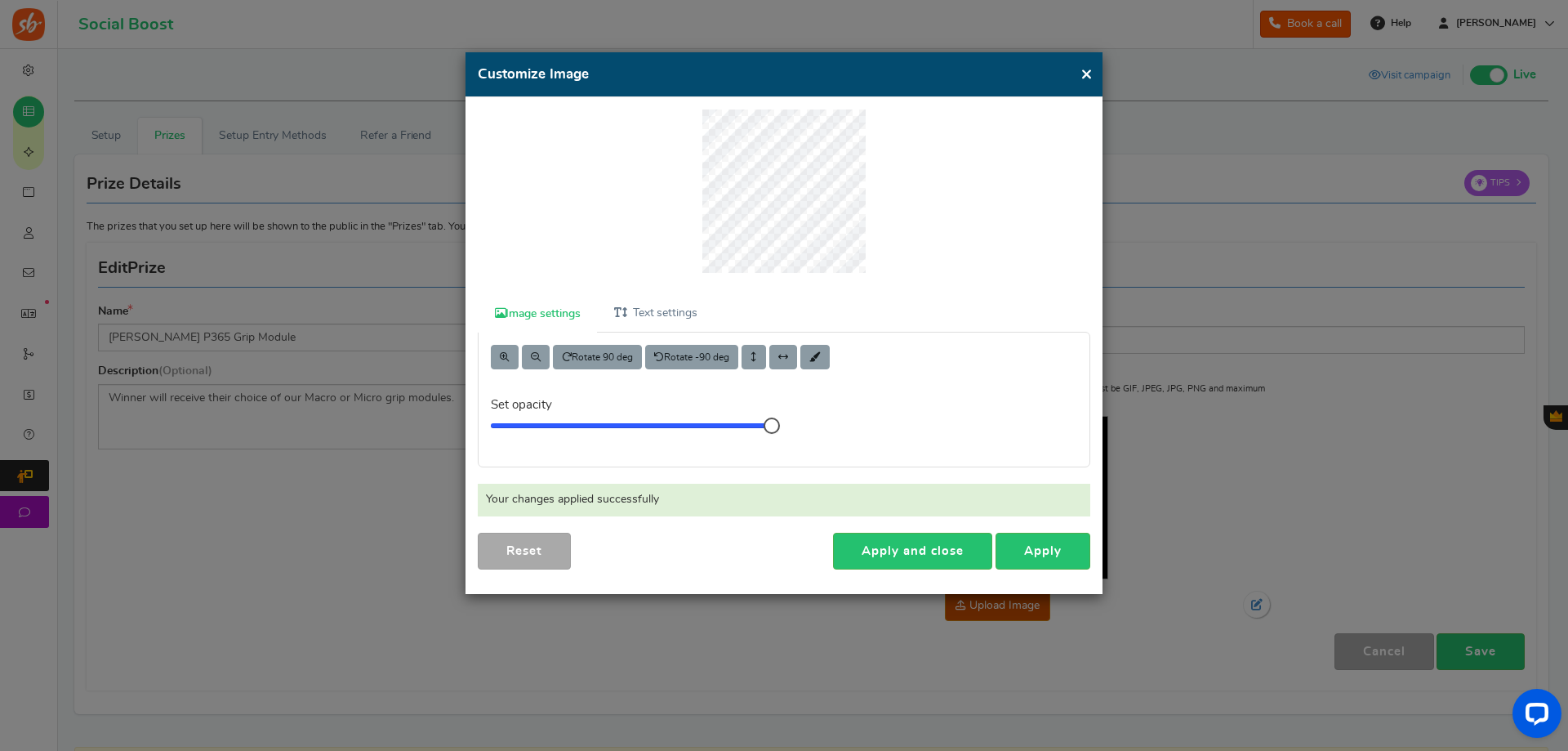
click at [1088, 67] on button "×" at bounding box center [1086, 74] width 13 height 20
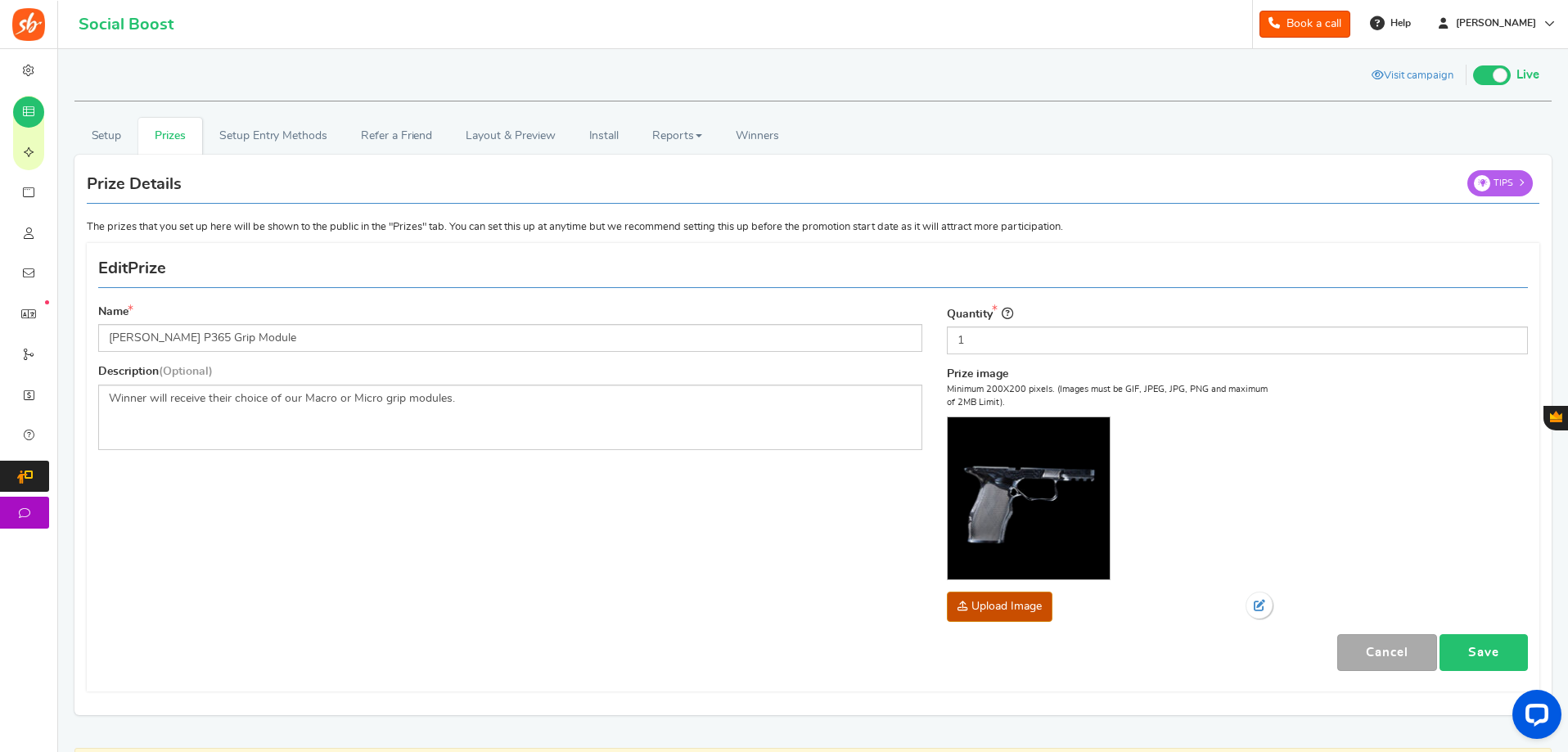
click at [1464, 645] on link "Save" at bounding box center [1483, 653] width 89 height 37
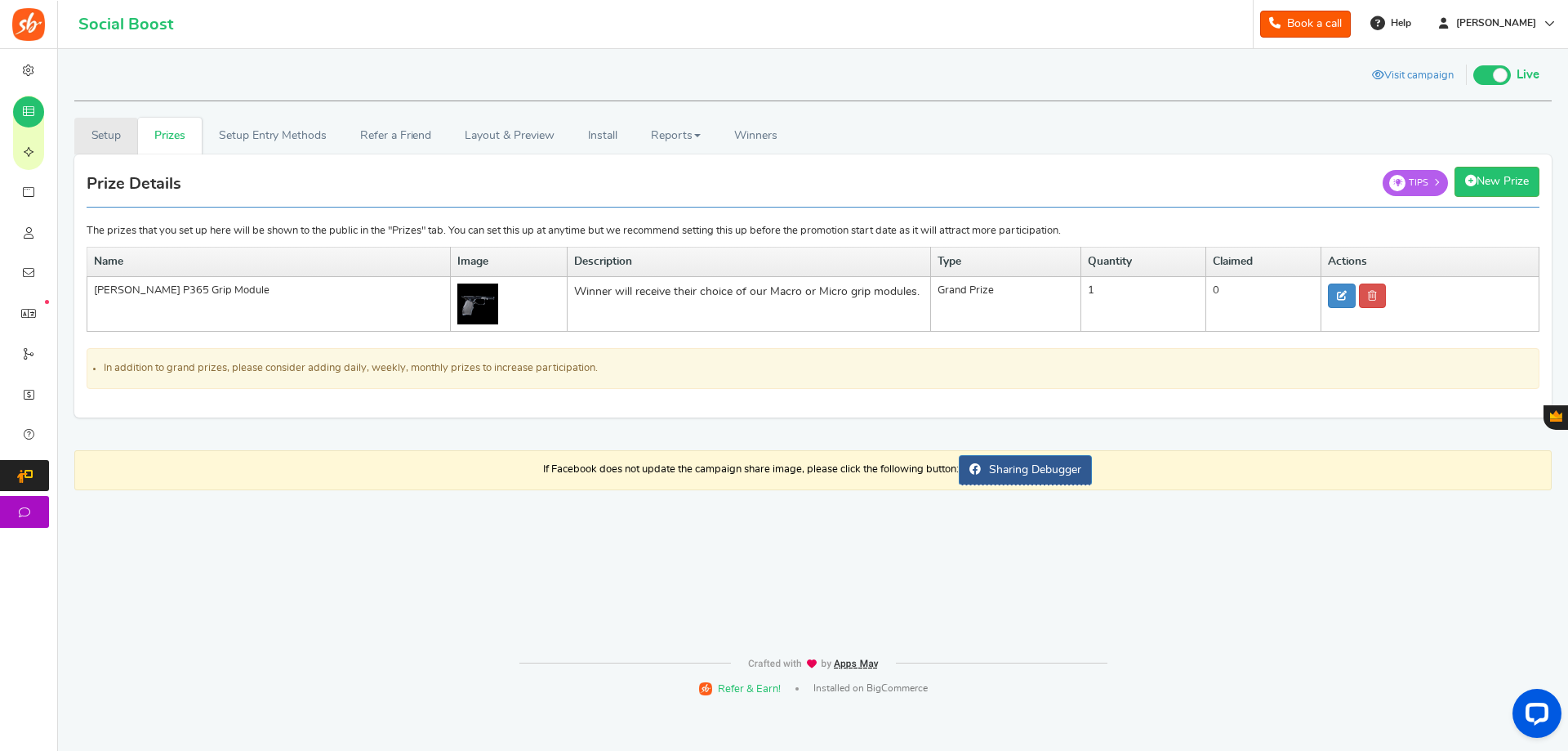
click at [95, 130] on link "Setup" at bounding box center [107, 136] width 64 height 37
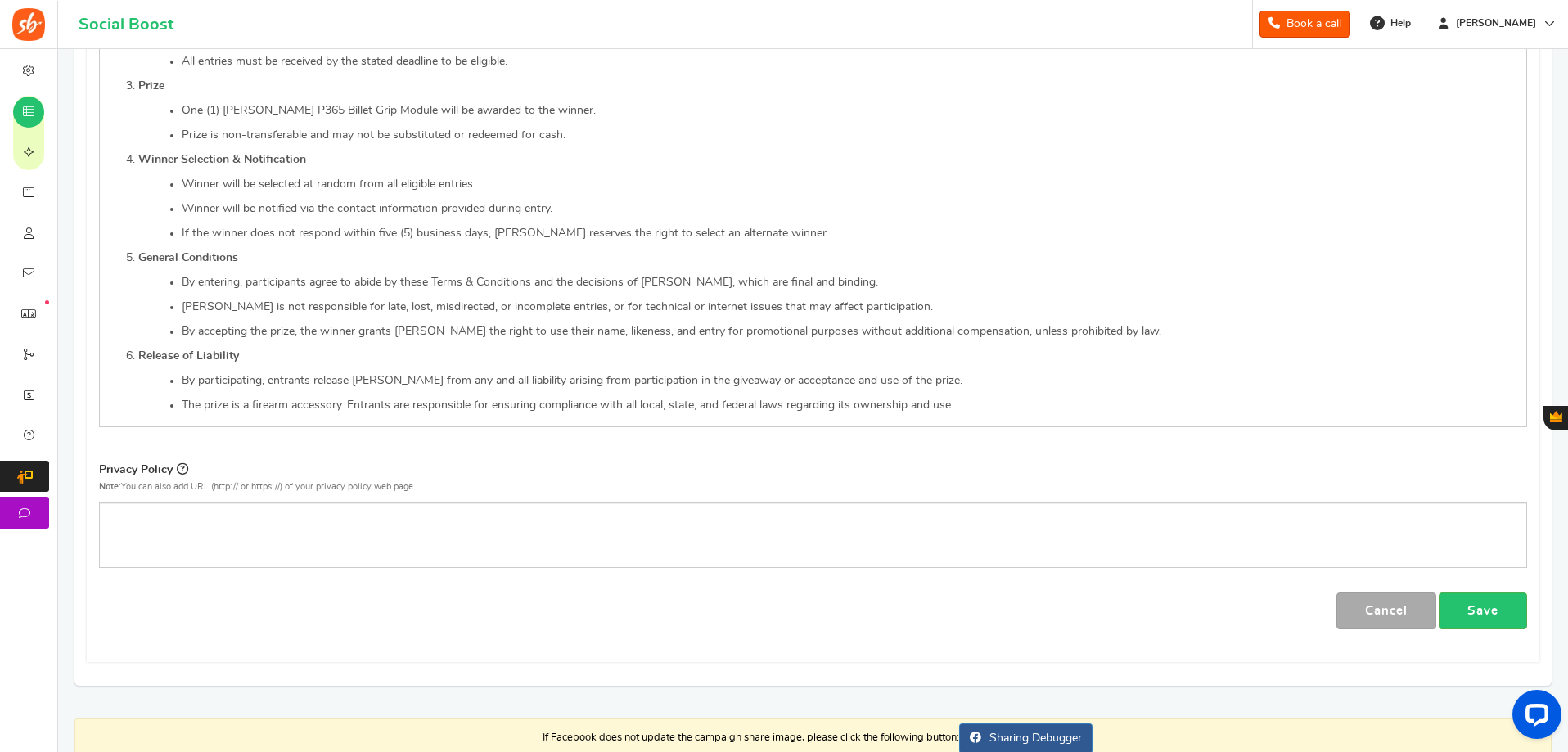
scroll to position [988, 0]
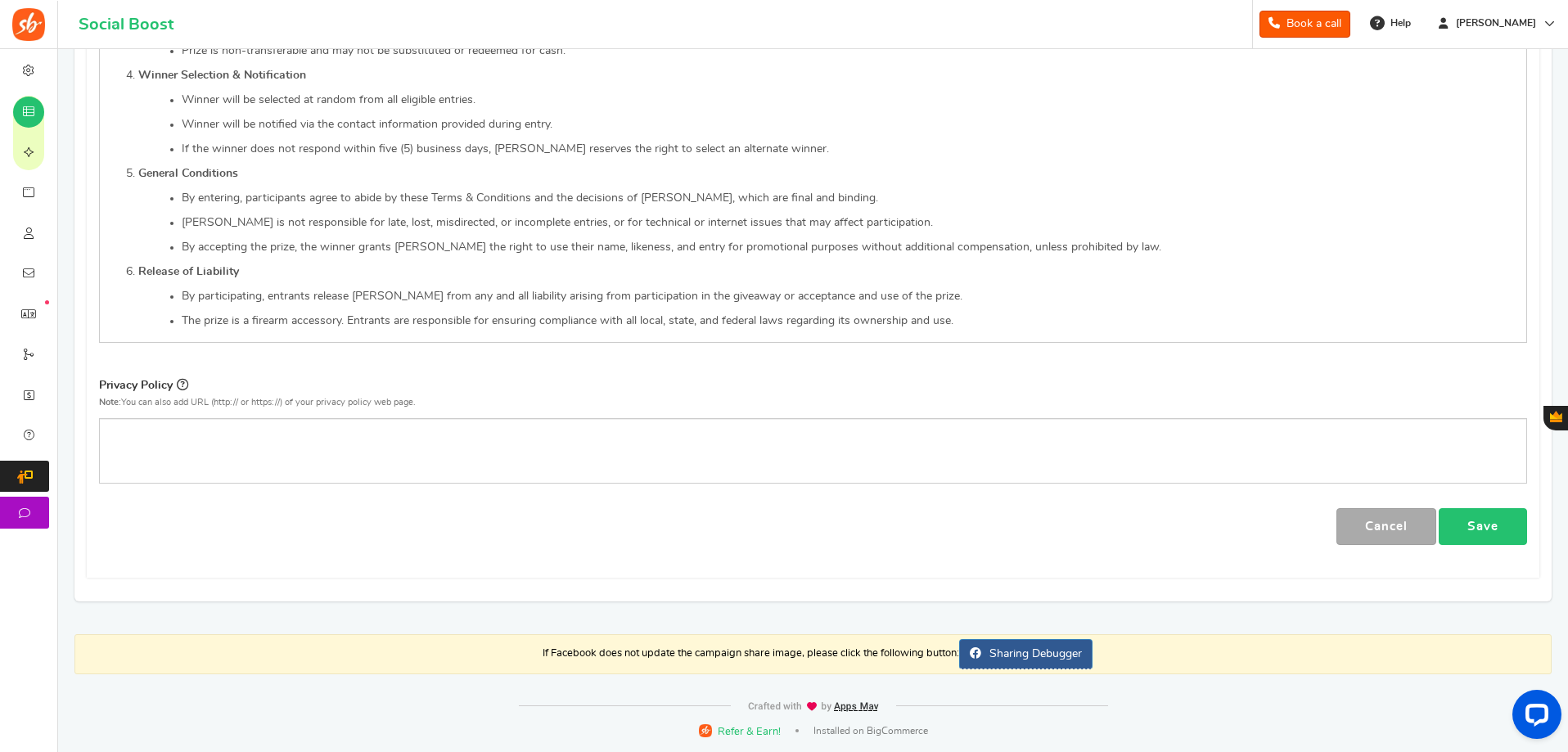
click at [1479, 521] on link "Save" at bounding box center [1482, 526] width 89 height 37
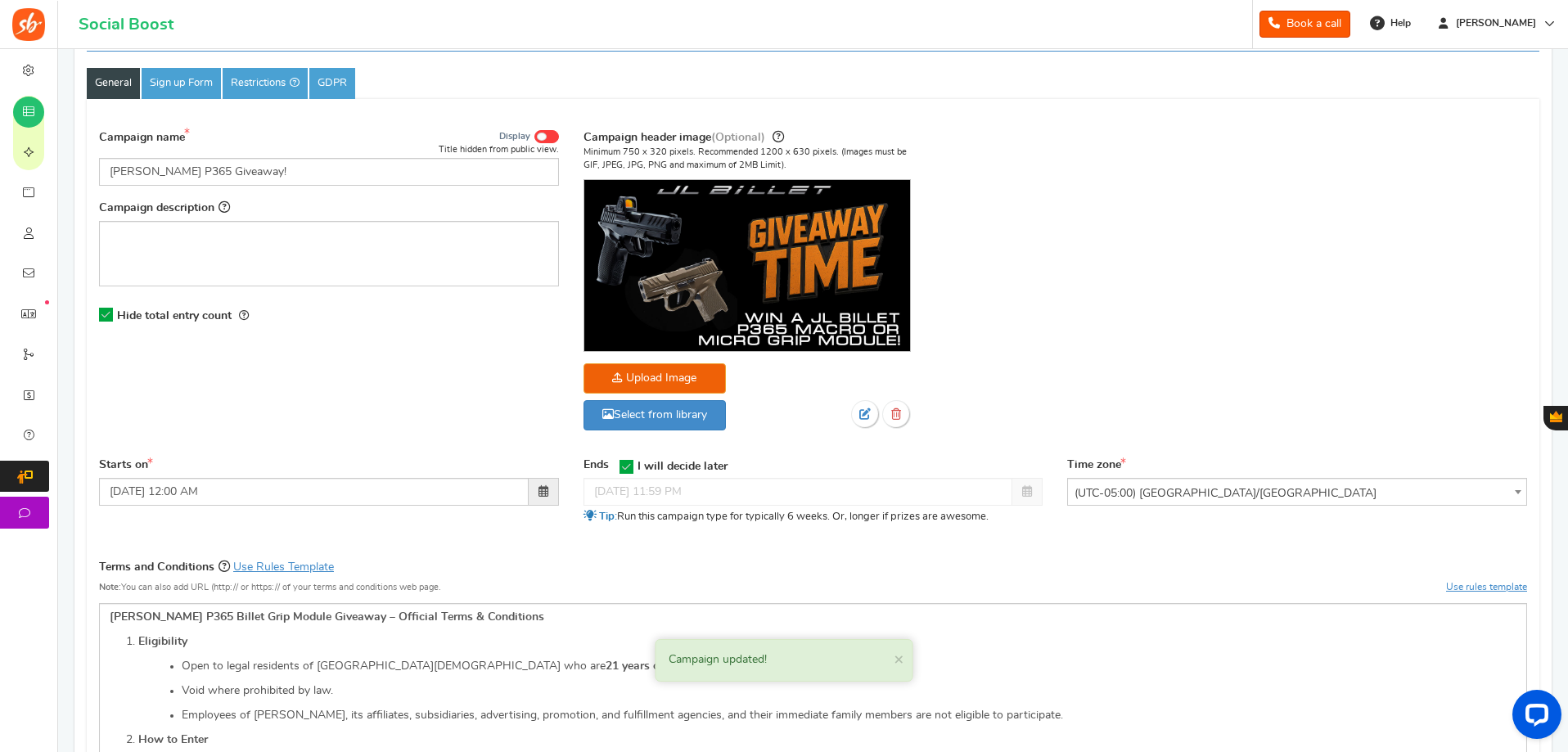
scroll to position [0, 0]
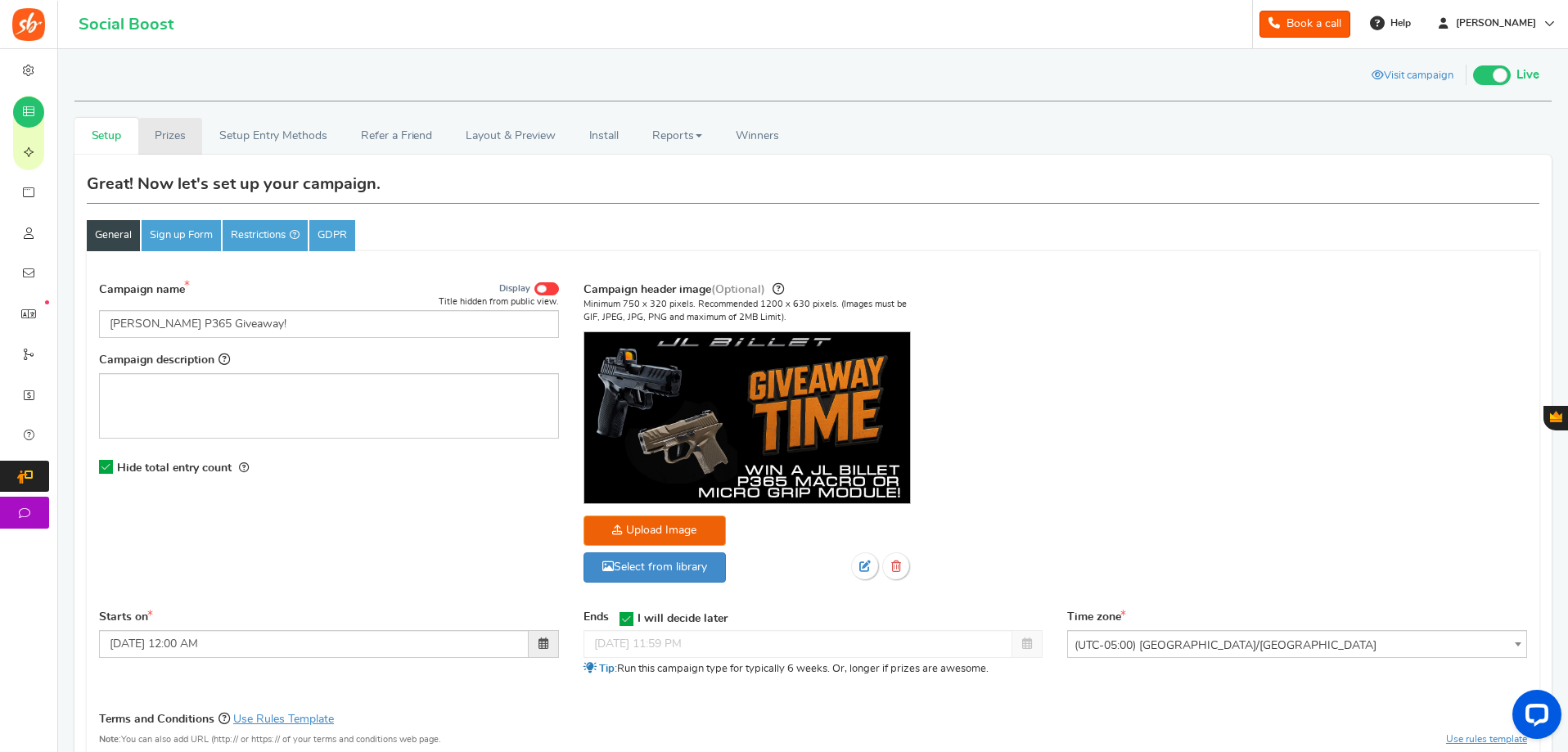
click at [155, 131] on link "Prizes" at bounding box center [170, 136] width 64 height 37
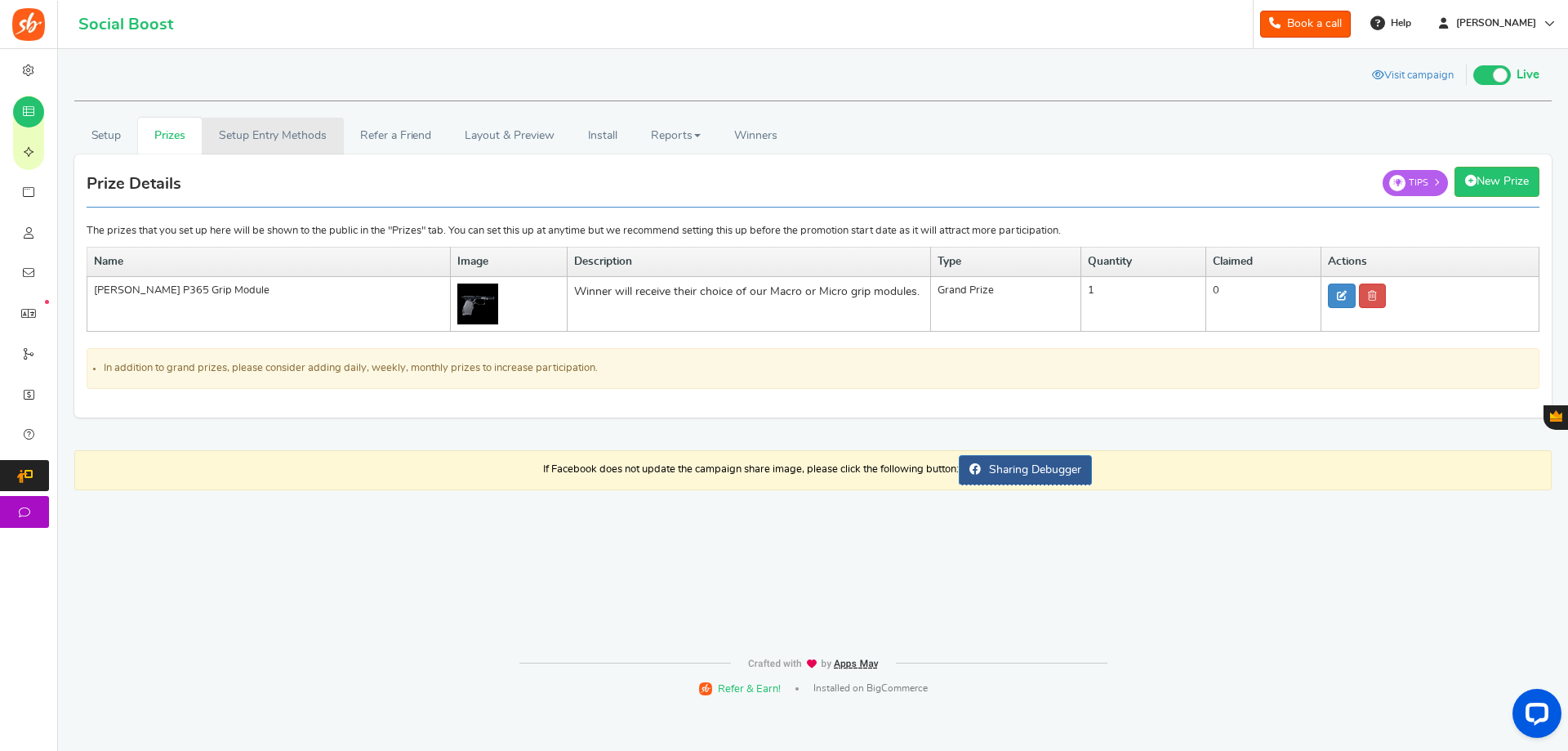
click at [255, 122] on link "Setup Entry Methods" at bounding box center [272, 136] width 141 height 37
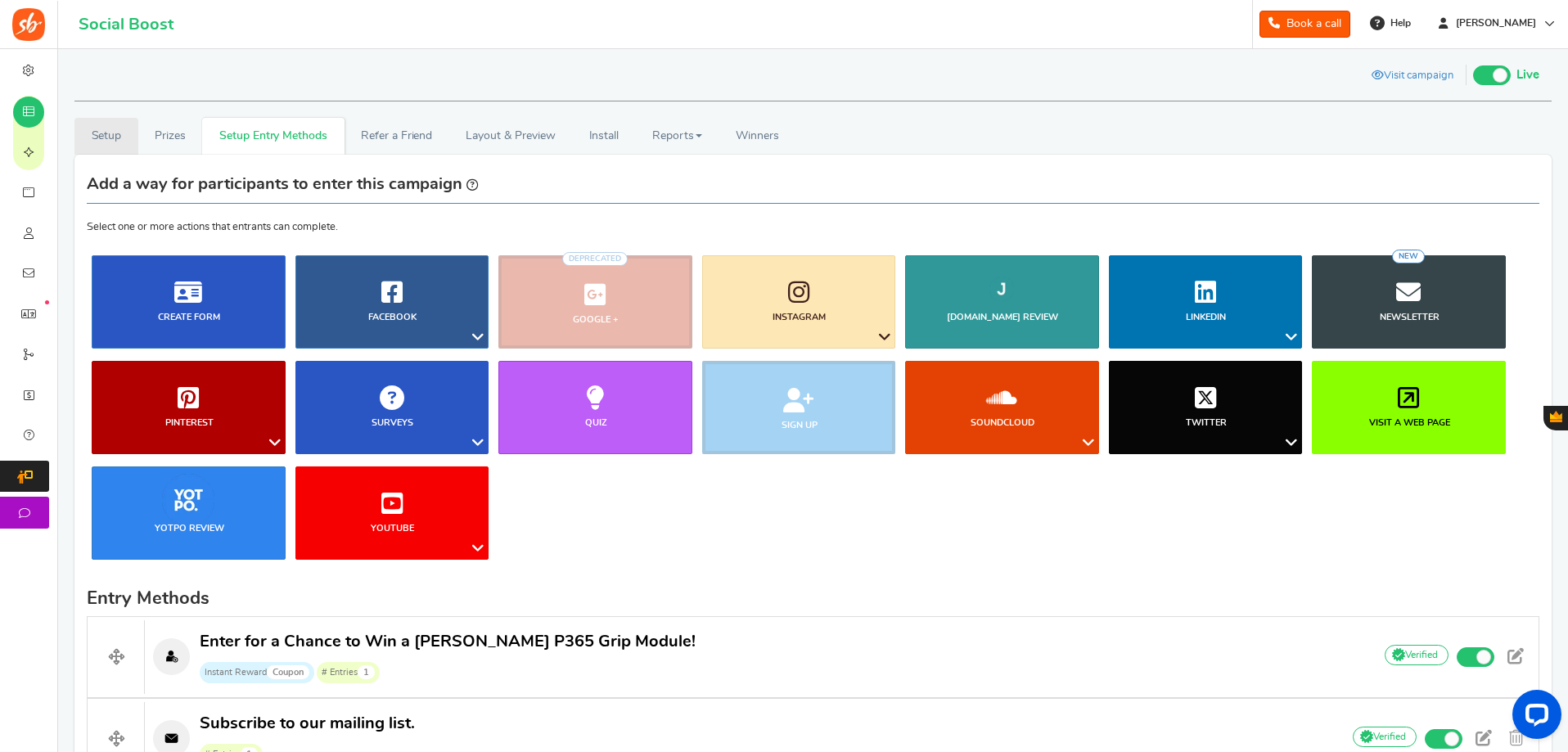
click at [131, 121] on link "Setup" at bounding box center [107, 136] width 64 height 37
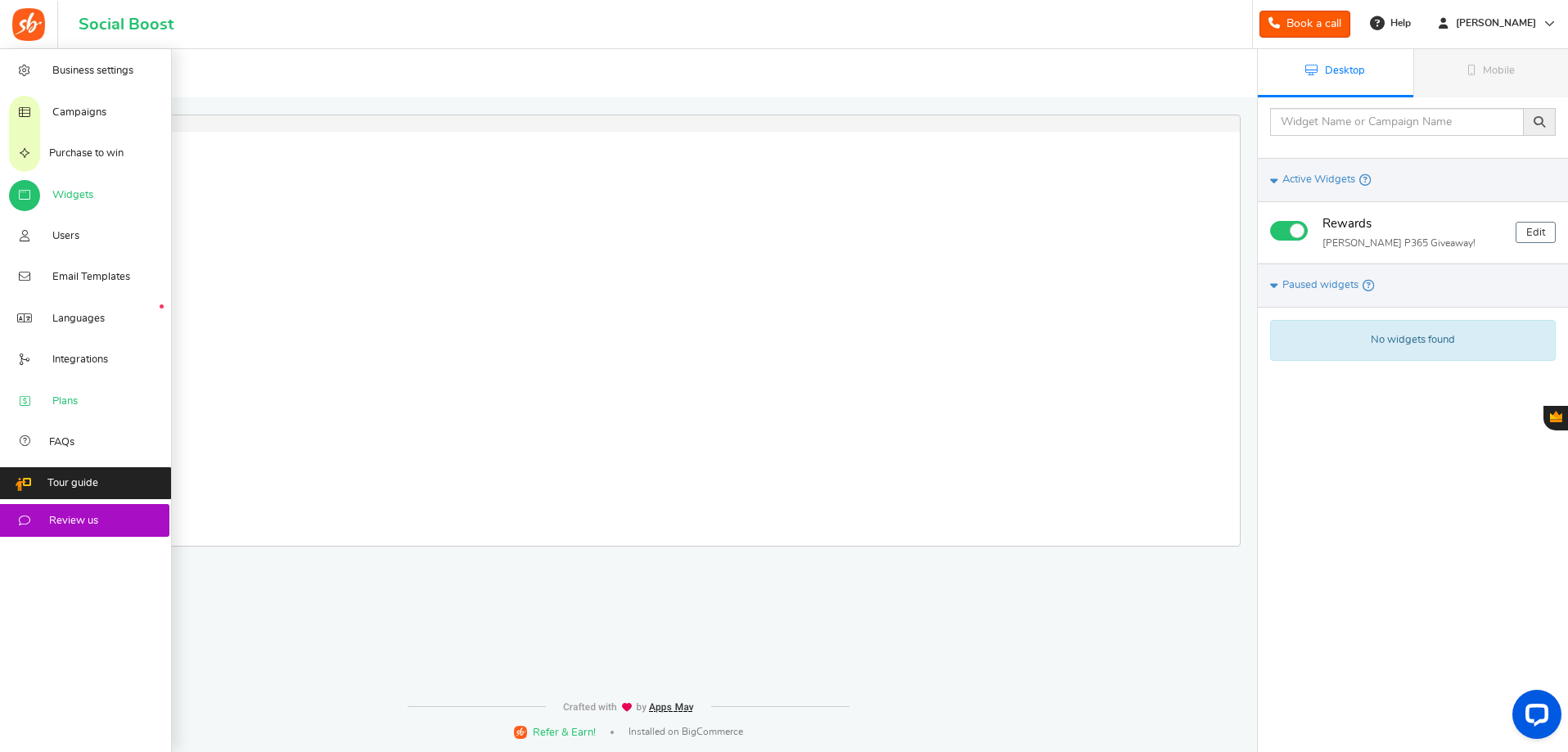
click at [100, 397] on link "Plans" at bounding box center [86, 400] width 172 height 41
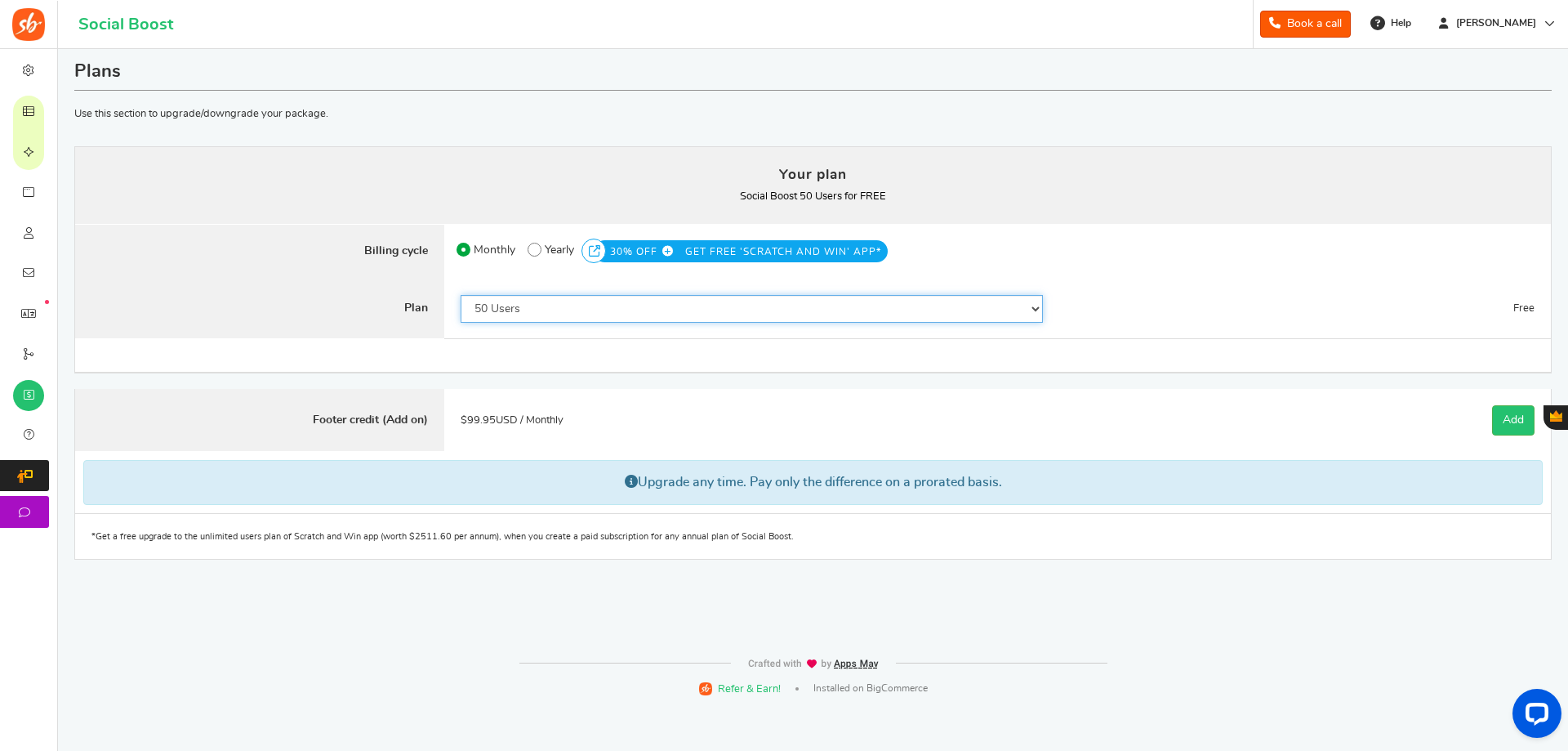
click at [634, 302] on select "50 Users 500 Users 2000 Users 5000 Users 10000 Users 15000 Users 25000 Users En…" at bounding box center [751, 309] width 582 height 28
select select "869"
click at [460, 295] on select "50 Users 500 Users 2000 Users 5000 Users 10000 Users 15000 Users 25000 Users En…" at bounding box center [751, 309] width 582 height 28
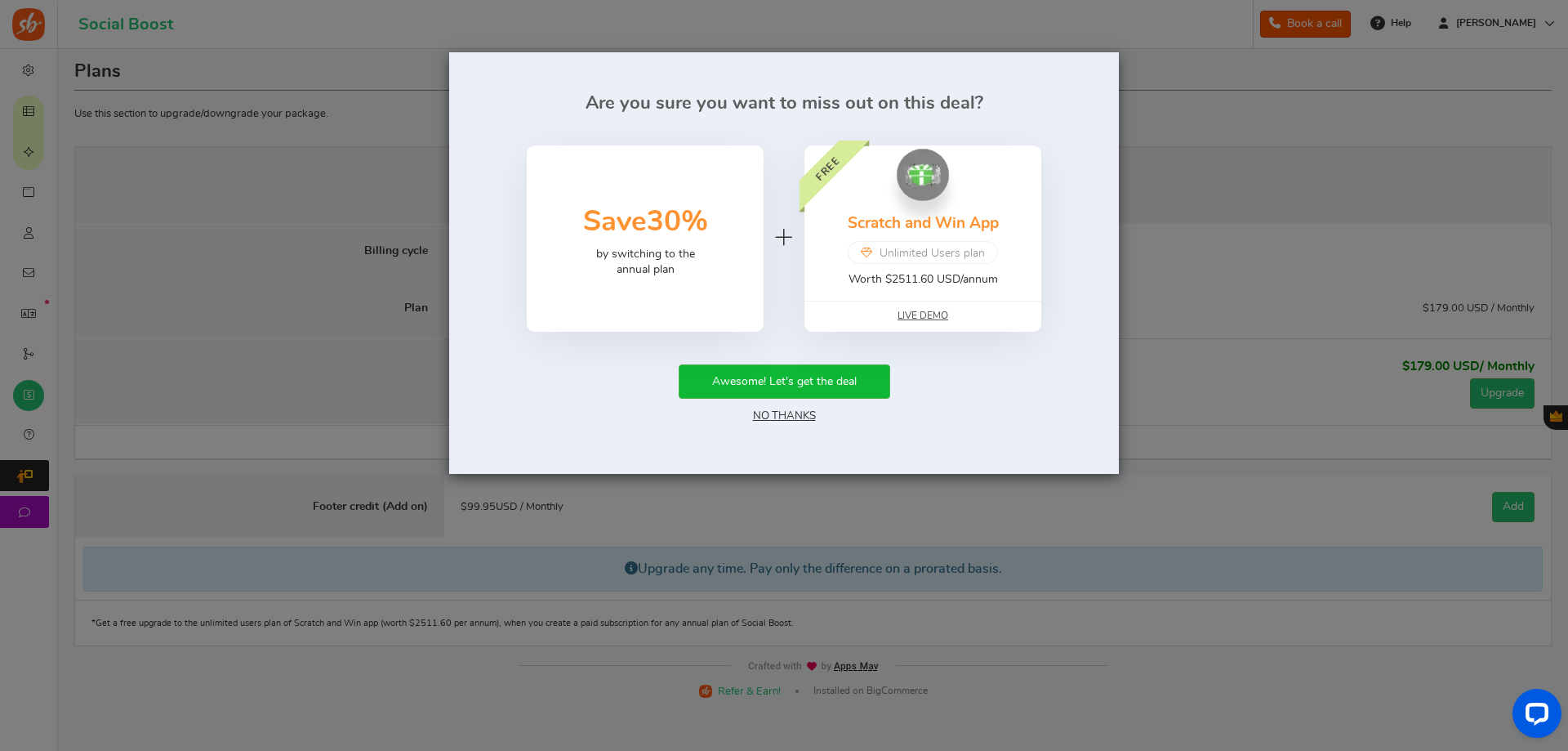
click at [803, 413] on link "No Thanks" at bounding box center [784, 416] width 63 height 12
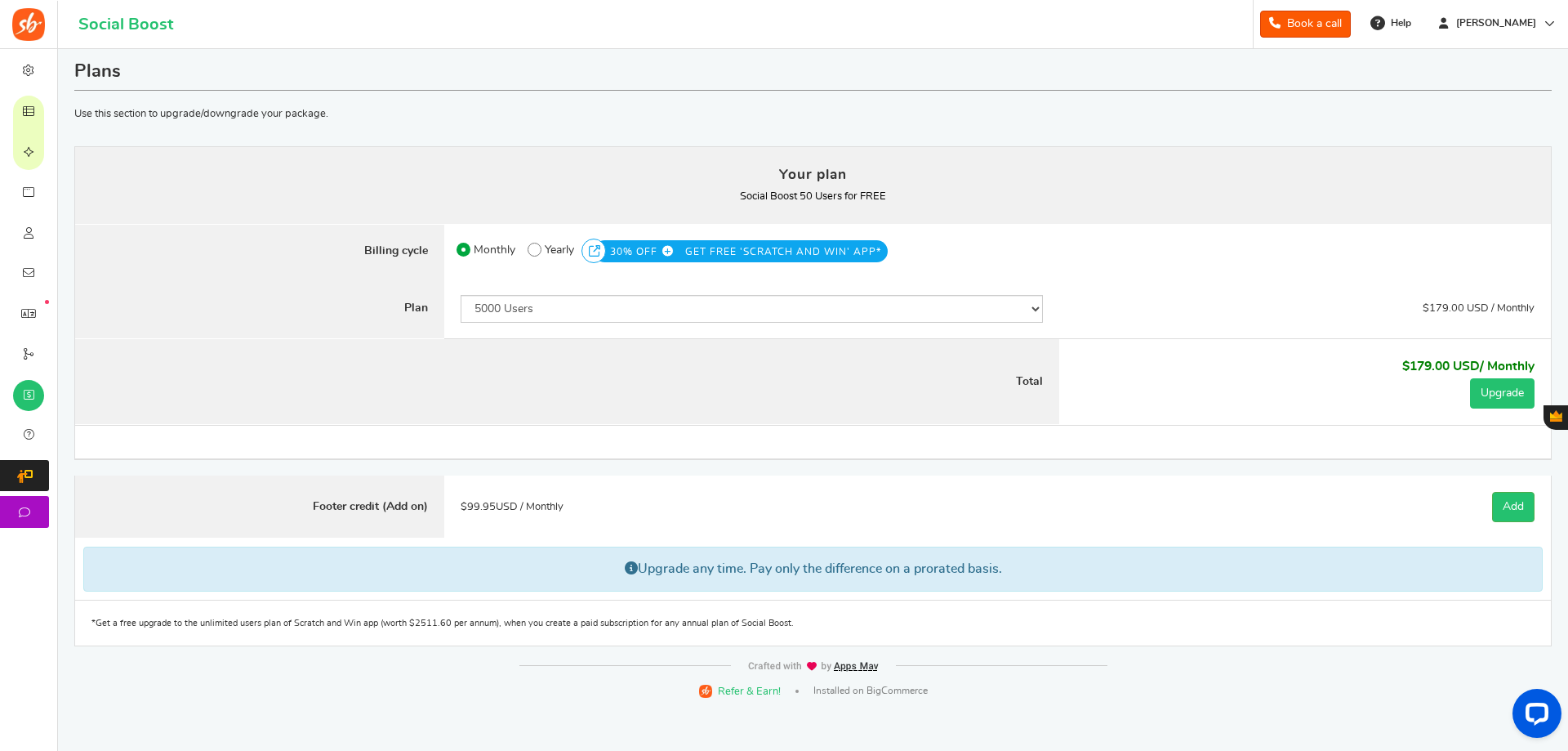
click at [1491, 397] on button "Upgrade" at bounding box center [1502, 393] width 64 height 30
click at [1089, 300] on div "$179.00 USD / Monthly Free" at bounding box center [1305, 309] width 492 height 60
